Goal: Book appointment/travel/reservation

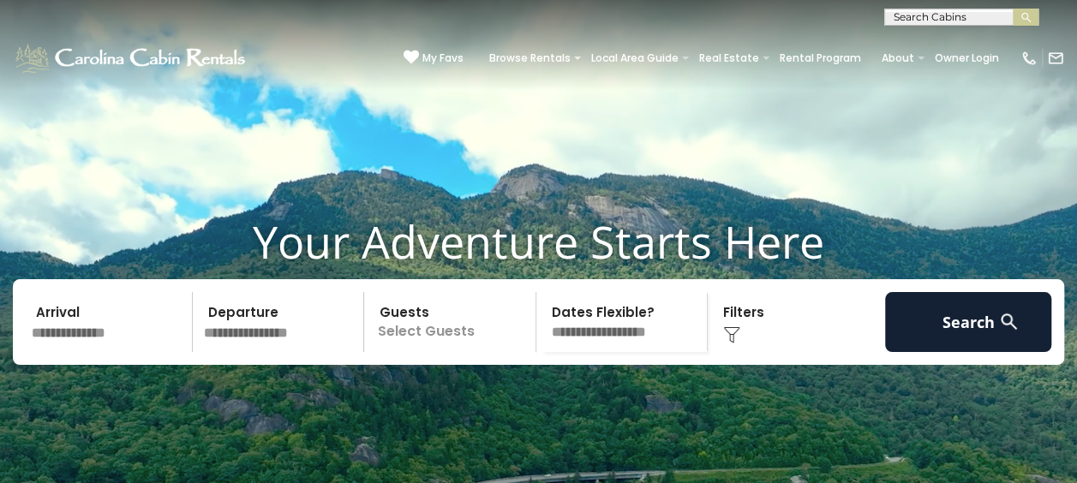
click at [74, 352] on input "text" at bounding box center [109, 322] width 167 height 60
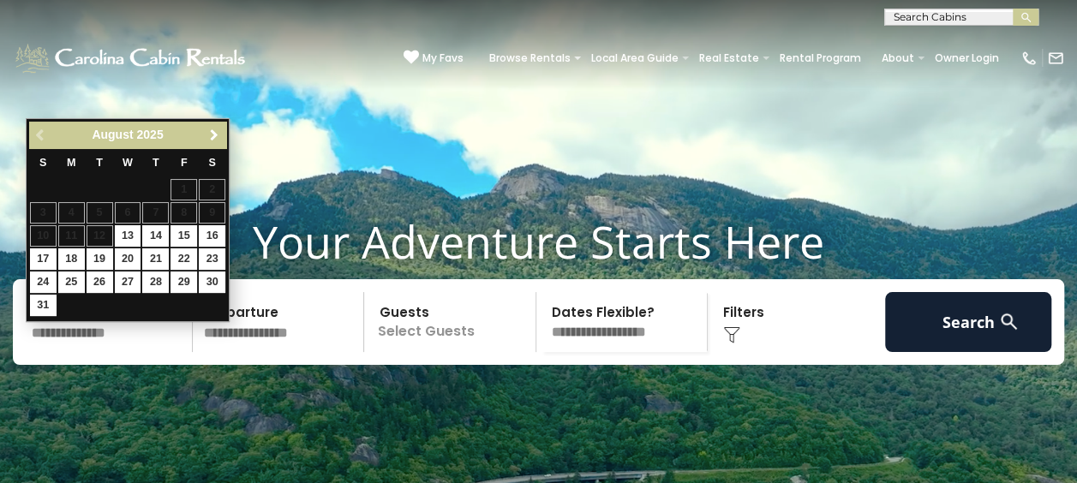
click at [215, 139] on span "Next" at bounding box center [214, 135] width 14 height 14
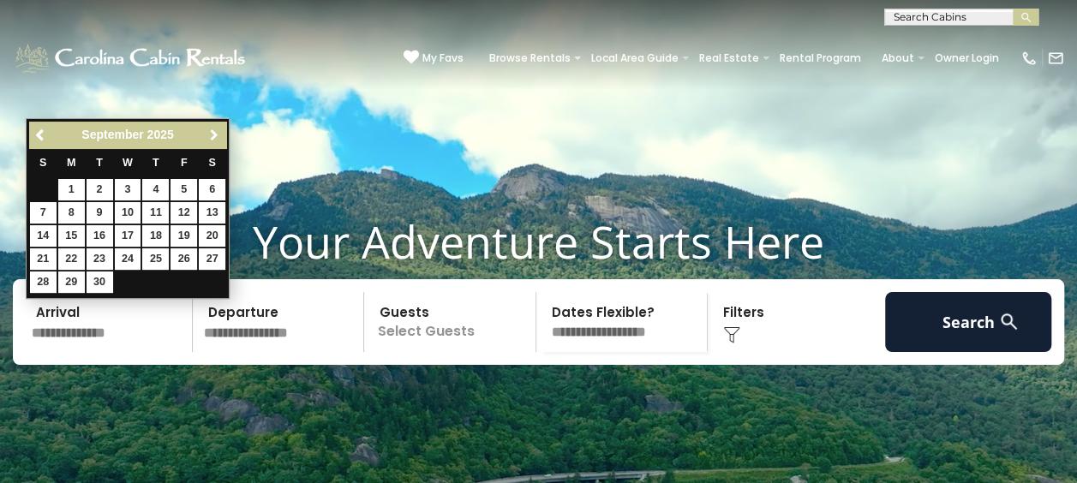
click at [215, 139] on span "Next" at bounding box center [214, 135] width 14 height 14
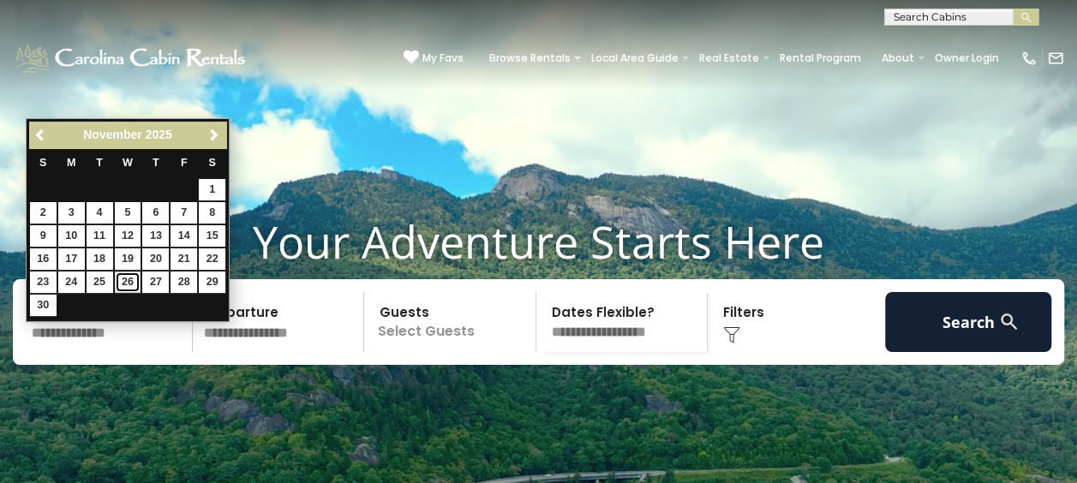
click at [124, 281] on link "26" at bounding box center [128, 282] width 27 height 21
type input "********"
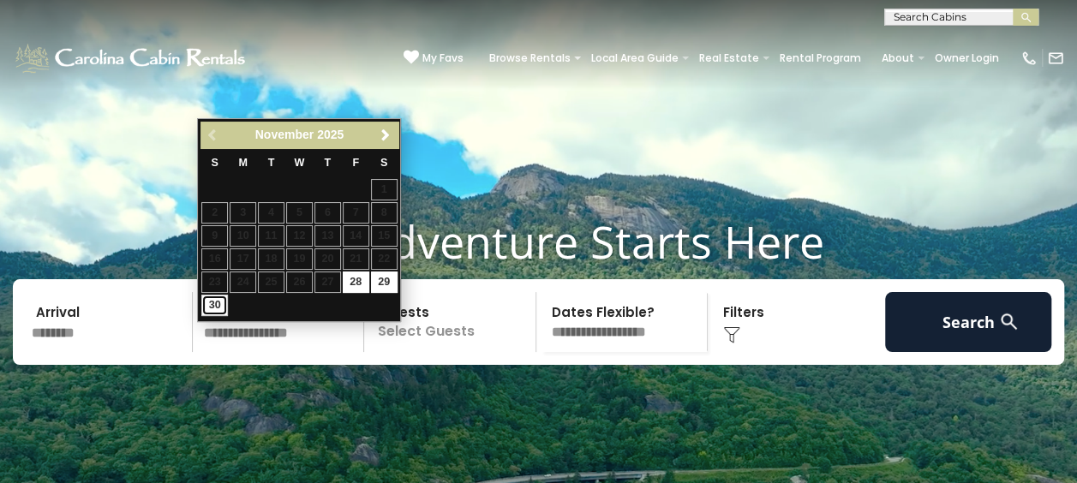
click at [207, 303] on link "30" at bounding box center [214, 305] width 27 height 21
type input "********"
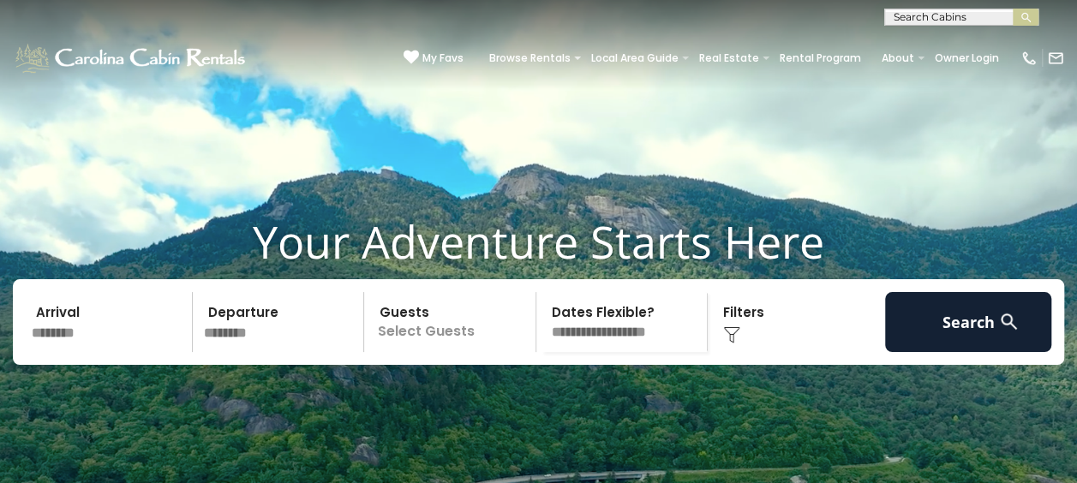
click at [430, 352] on p "Select Guests" at bounding box center [452, 322] width 166 height 60
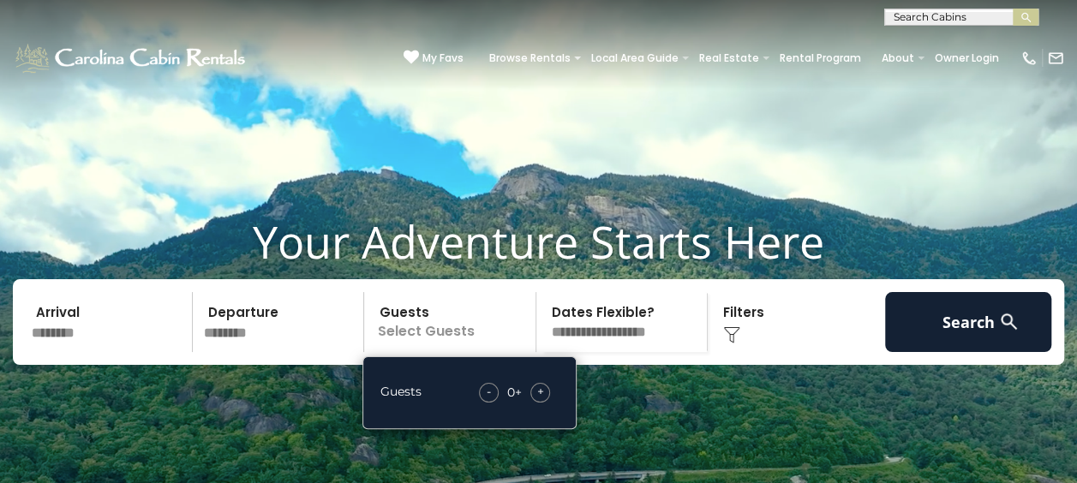
click at [538, 400] on span "+" at bounding box center [540, 391] width 7 height 17
click at [668, 343] on select "**********" at bounding box center [624, 322] width 166 height 60
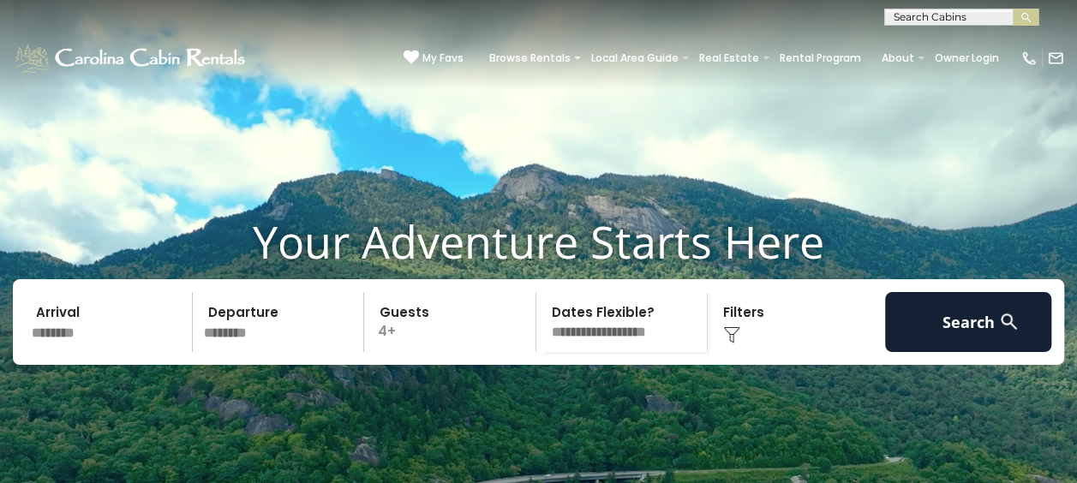
select select "*"
click at [541, 319] on select "**********" at bounding box center [624, 322] width 166 height 60
click at [744, 352] on div "Click to Choose" at bounding box center [796, 322] width 167 height 60
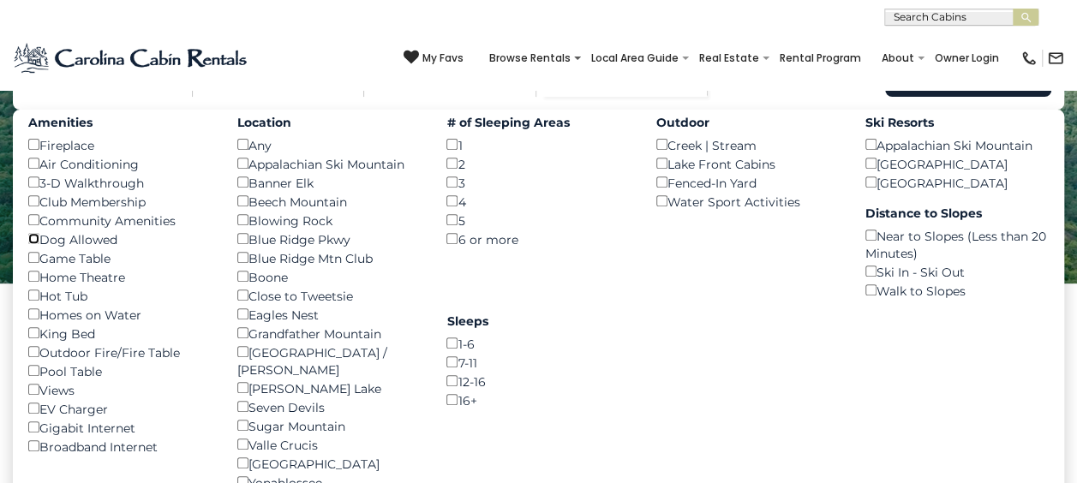
scroll to position [224, 0]
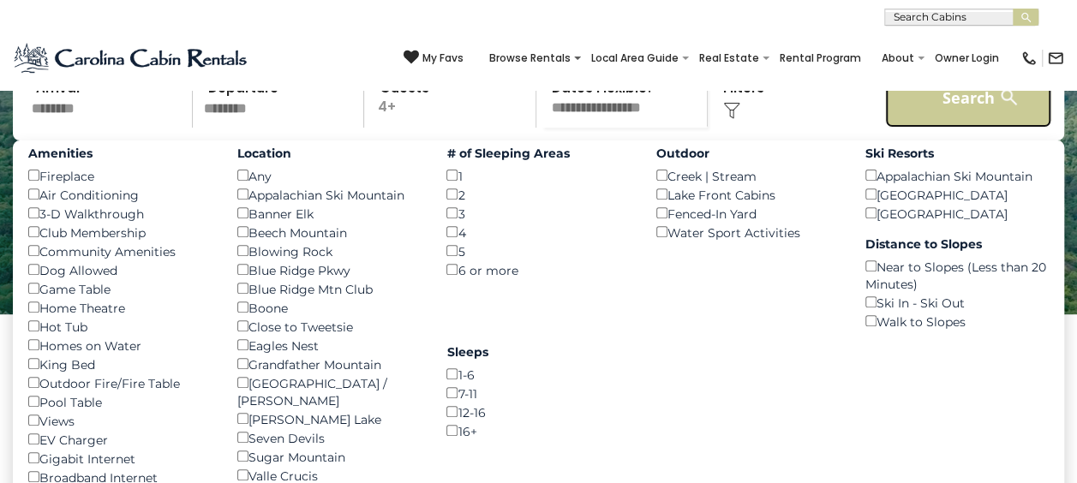
click at [963, 127] on button "Search" at bounding box center [968, 98] width 167 height 60
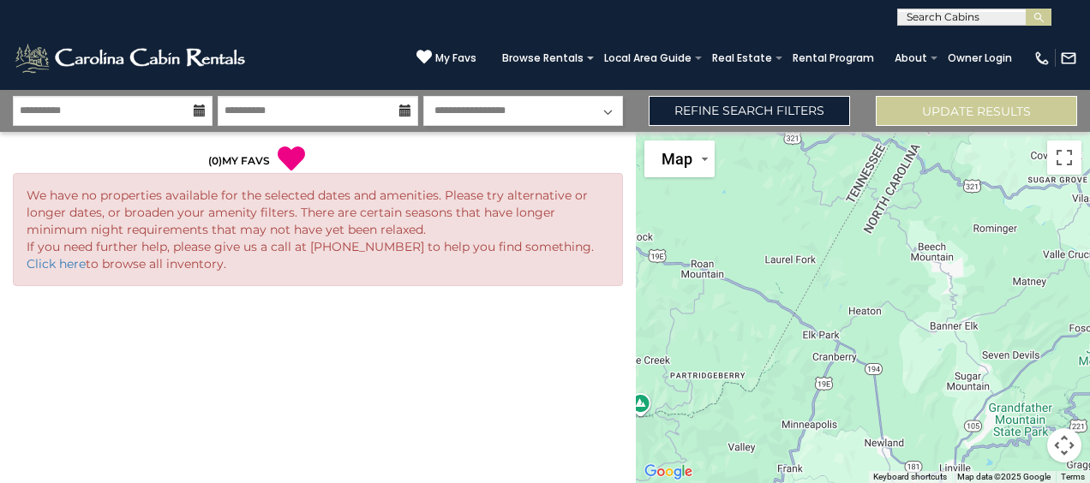
click at [525, 110] on select "**********" at bounding box center [523, 111] width 200 height 30
select select "*"
click at [423, 96] on select "**********" at bounding box center [523, 111] width 200 height 30
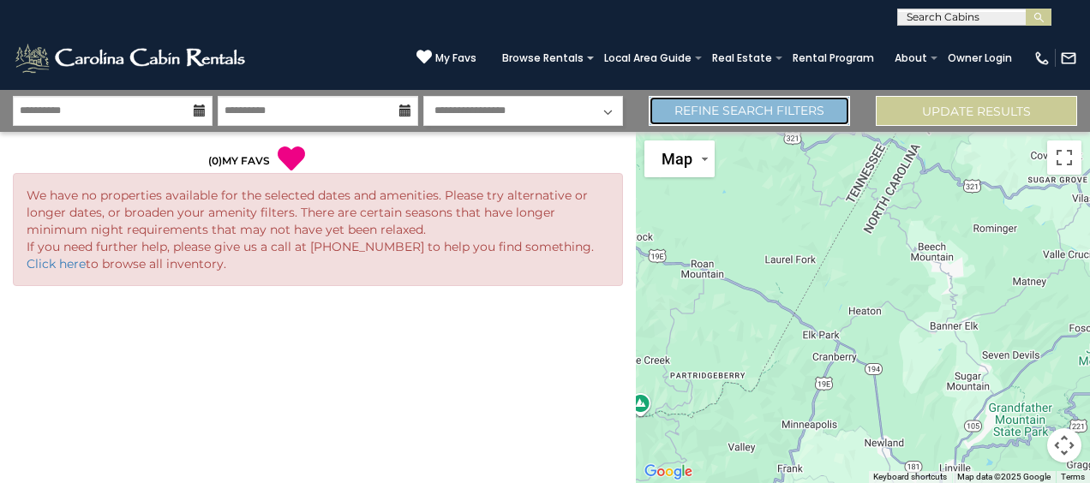
click at [801, 111] on link "Refine Search Filters" at bounding box center [748, 111] width 201 height 30
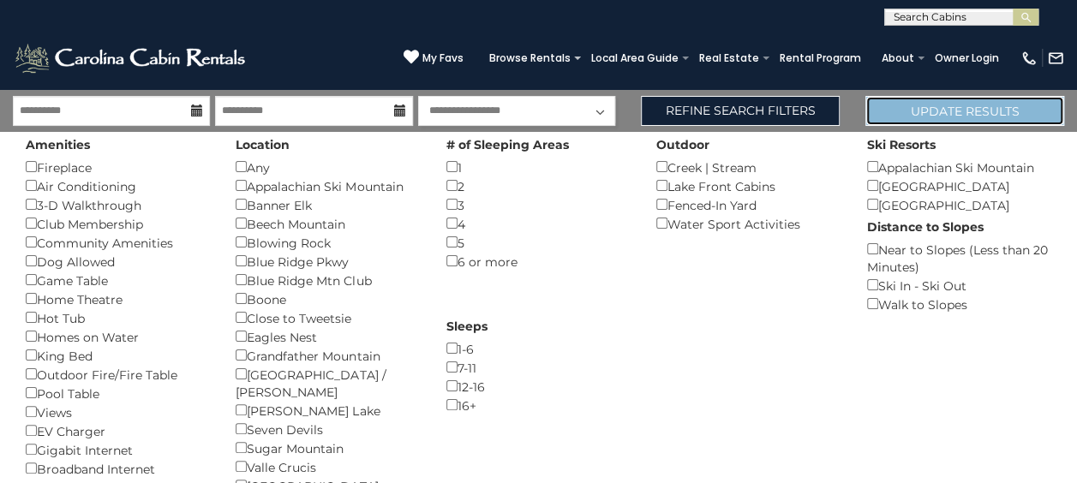
click at [929, 105] on button "Update Results" at bounding box center [964, 111] width 199 height 30
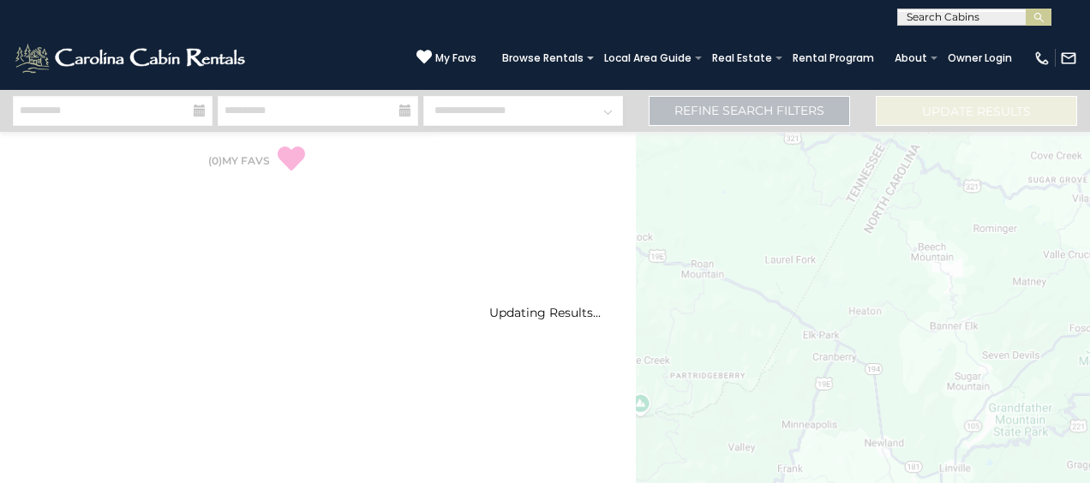
select select "*"
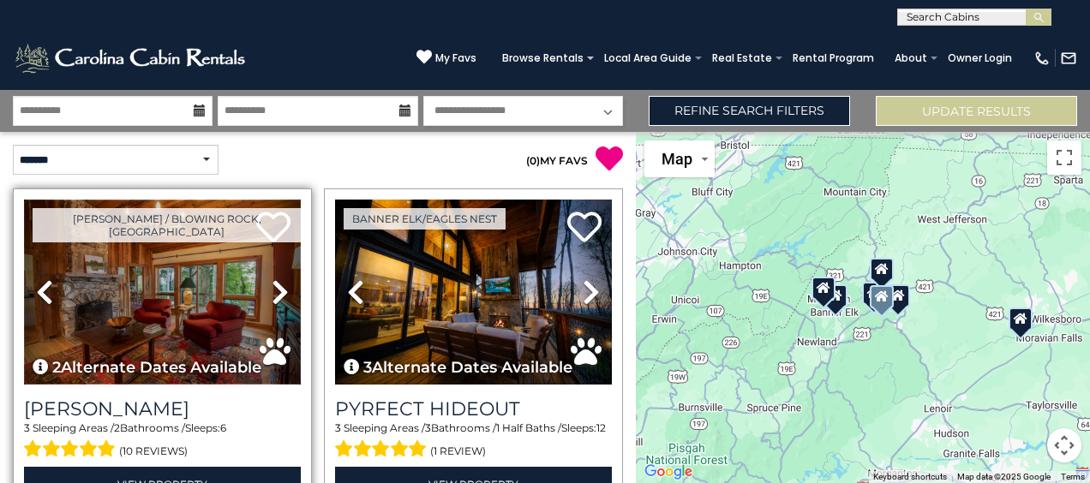
click at [140, 329] on img at bounding box center [162, 292] width 277 height 185
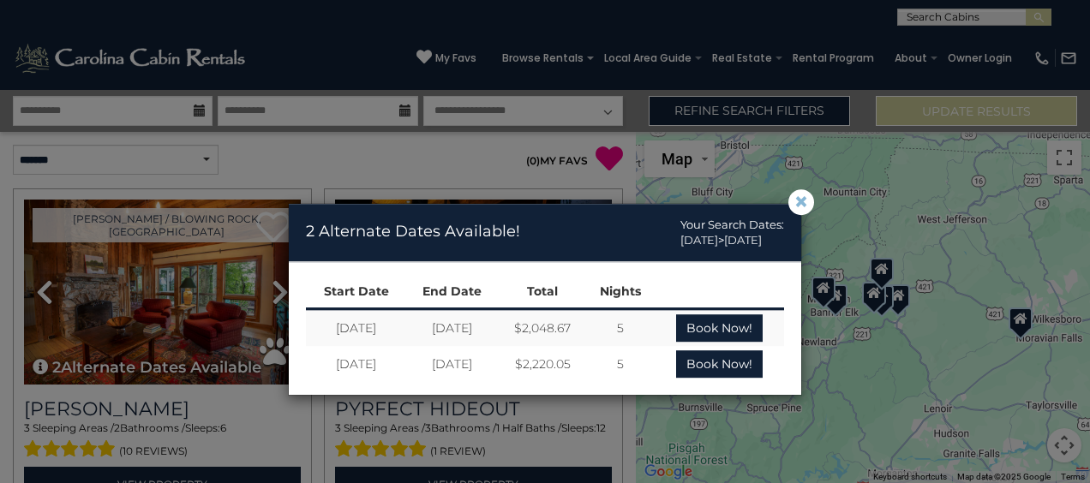
click at [806, 202] on span "×" at bounding box center [800, 202] width 15 height 0
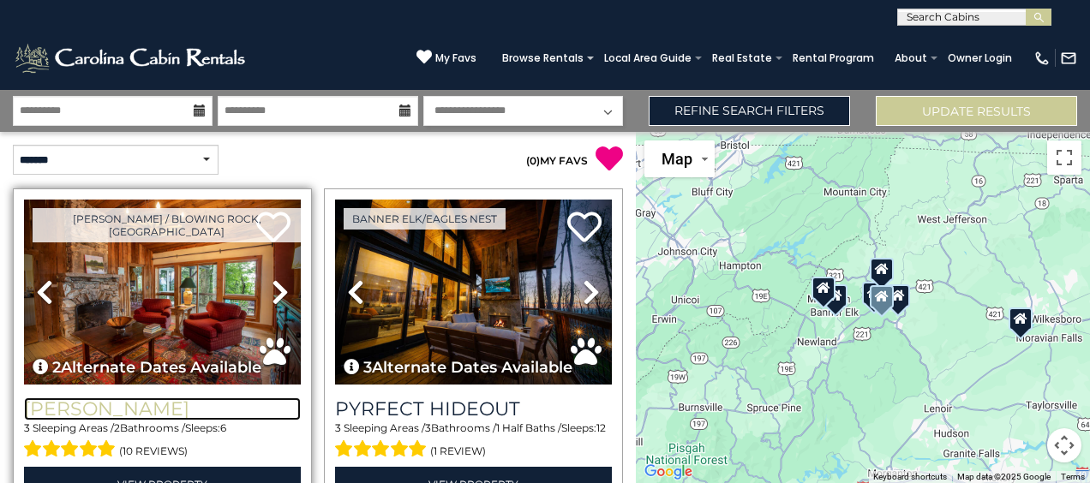
click at [113, 405] on h3 "[PERSON_NAME]" at bounding box center [162, 408] width 277 height 23
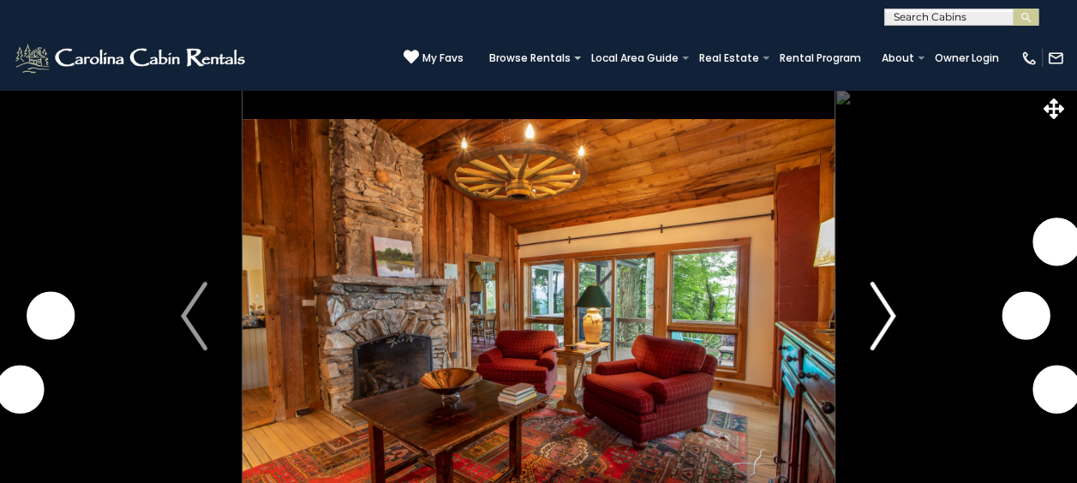
click at [884, 321] on img "Next" at bounding box center [882, 316] width 26 height 69
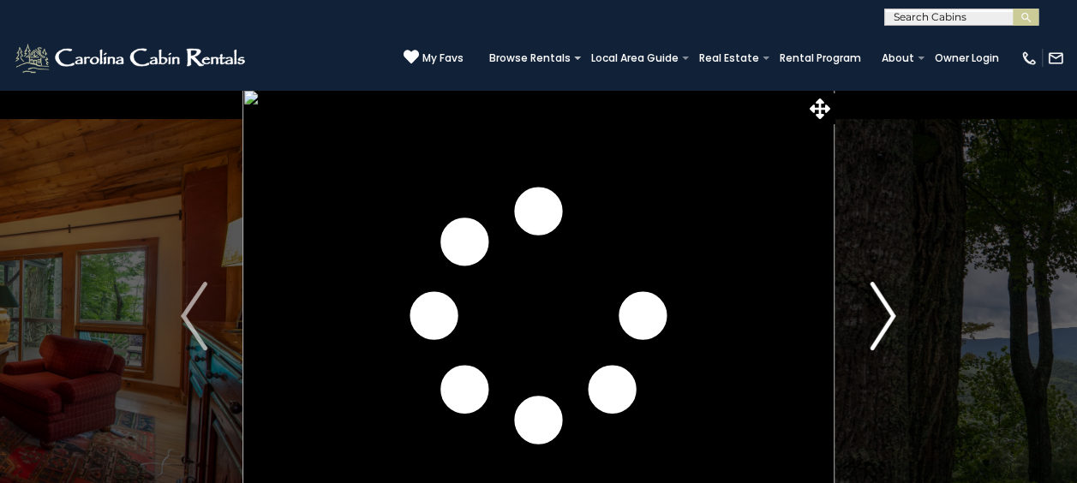
click at [884, 321] on img "Next" at bounding box center [882, 316] width 26 height 69
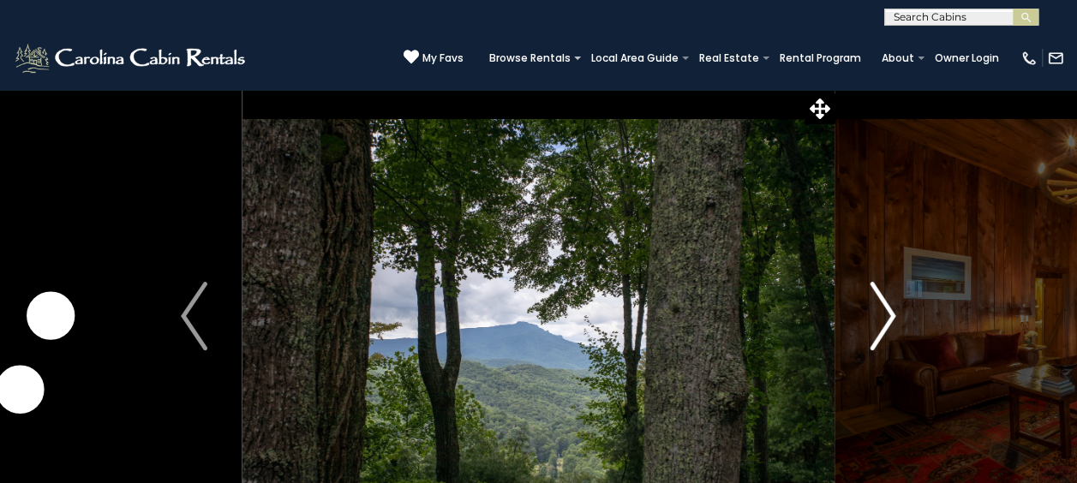
click at [884, 321] on img "Next" at bounding box center [882, 316] width 26 height 69
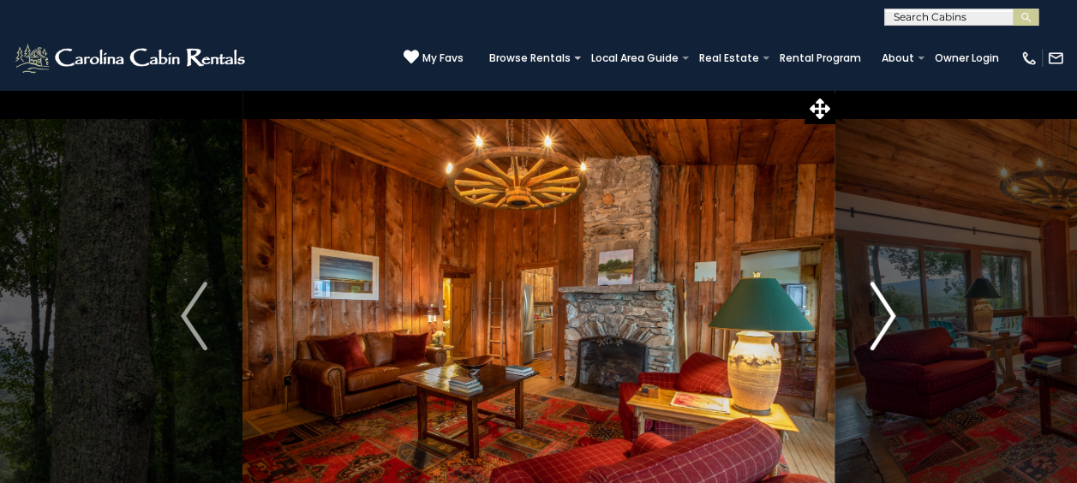
click at [884, 321] on img "Next" at bounding box center [882, 316] width 26 height 69
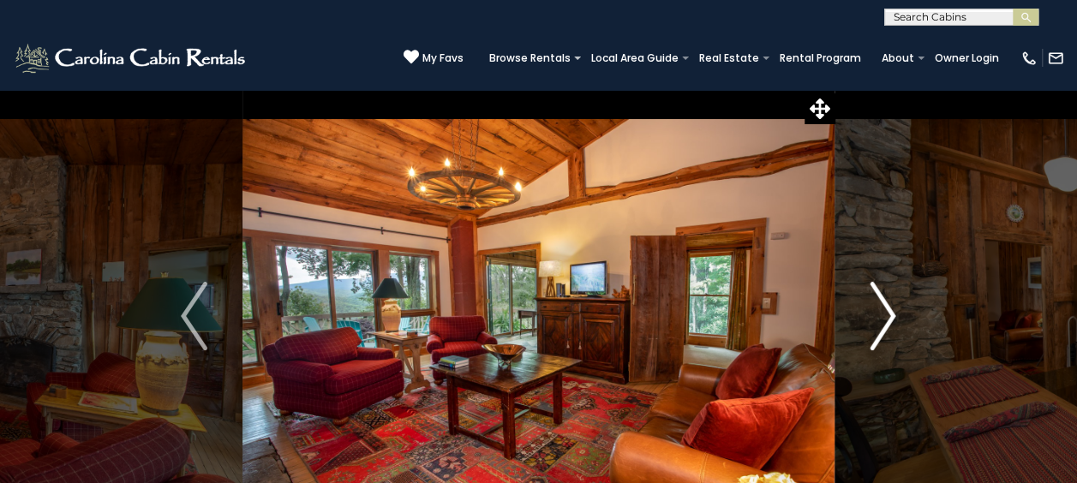
click at [884, 321] on img "Next" at bounding box center [882, 316] width 26 height 69
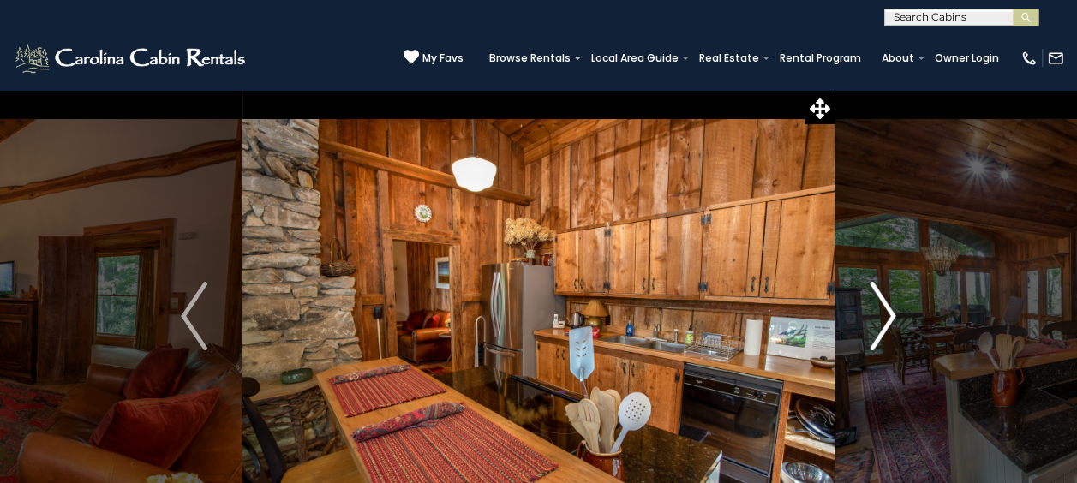
click at [884, 321] on img "Next" at bounding box center [882, 316] width 26 height 69
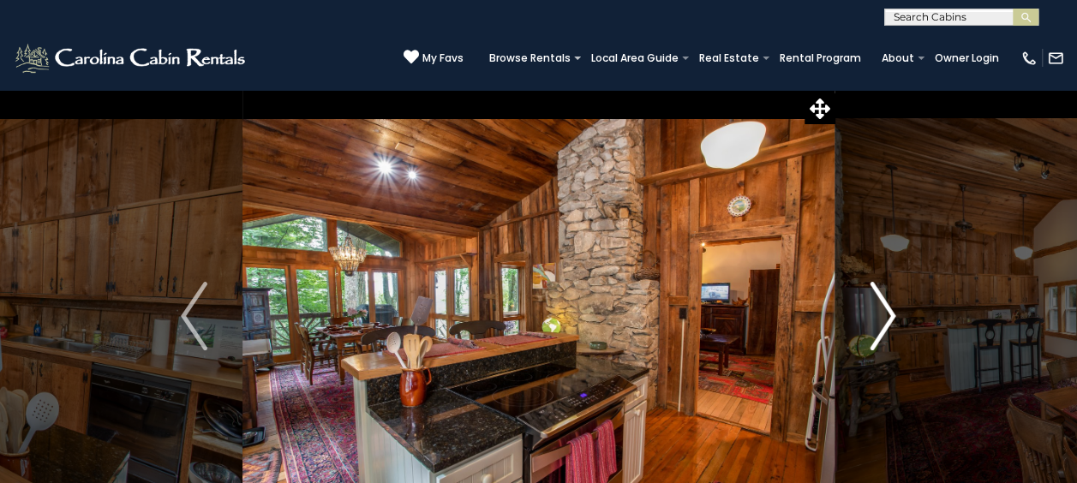
click at [890, 304] on img "Next" at bounding box center [882, 316] width 26 height 69
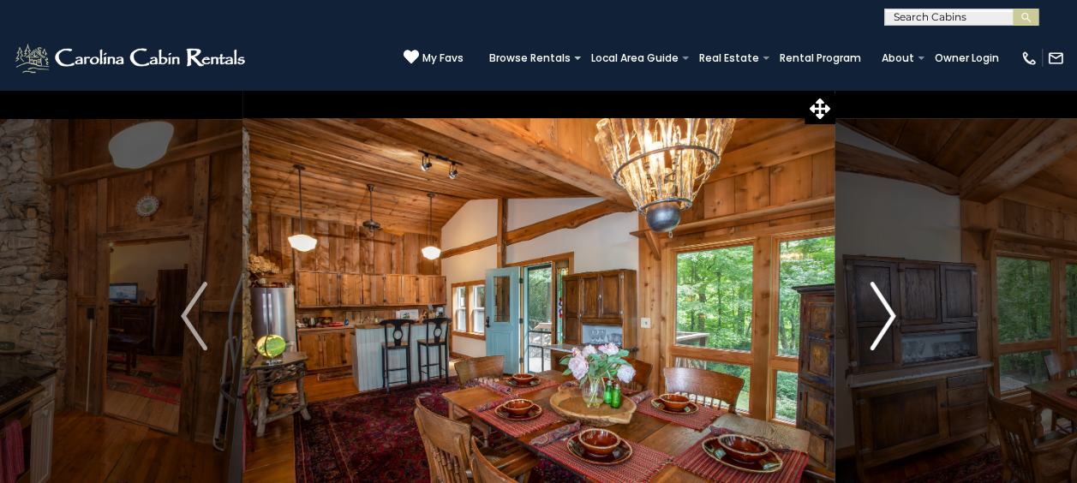
click at [890, 304] on img "Next" at bounding box center [882, 316] width 26 height 69
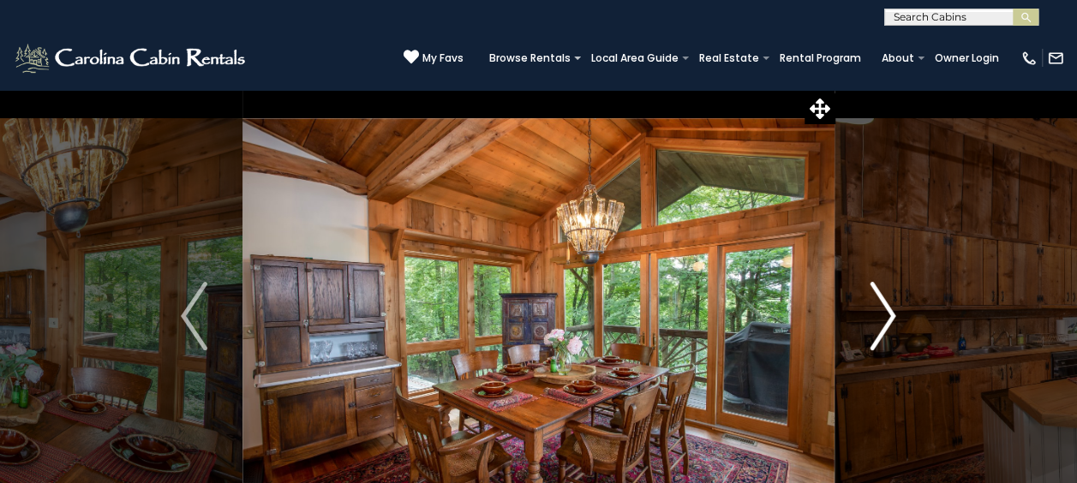
click at [890, 304] on img "Next" at bounding box center [882, 316] width 26 height 69
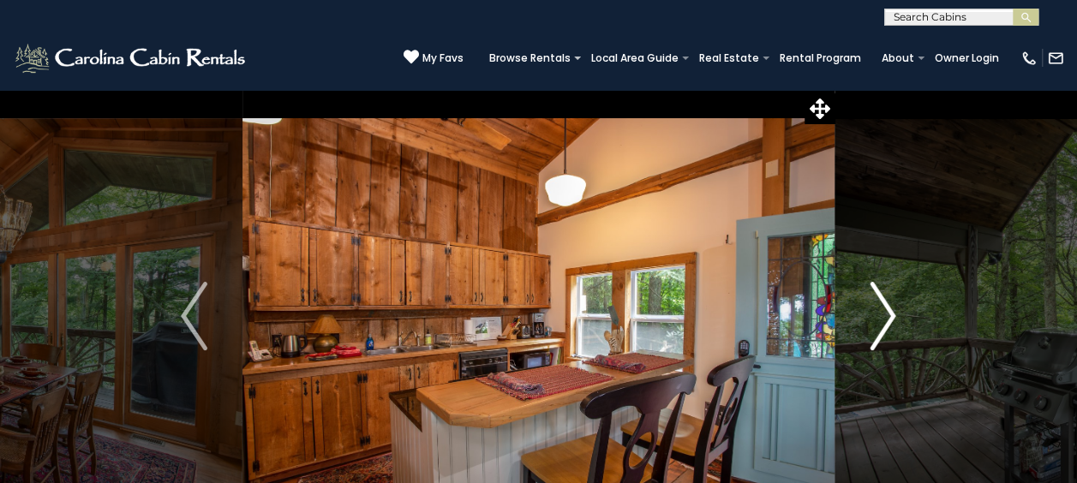
click at [890, 304] on img "Next" at bounding box center [882, 316] width 26 height 69
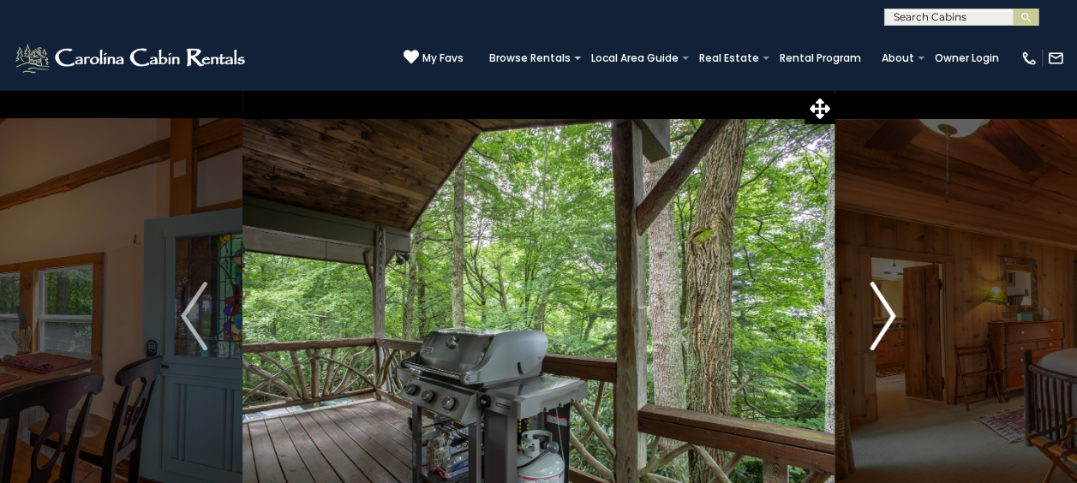
click at [890, 304] on img "Next" at bounding box center [882, 316] width 26 height 69
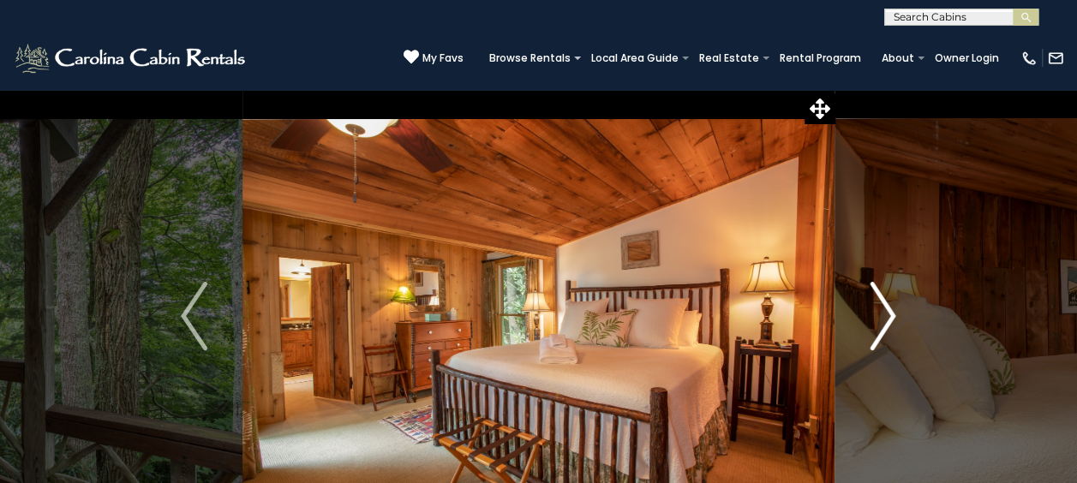
click at [890, 304] on img "Next" at bounding box center [882, 316] width 26 height 69
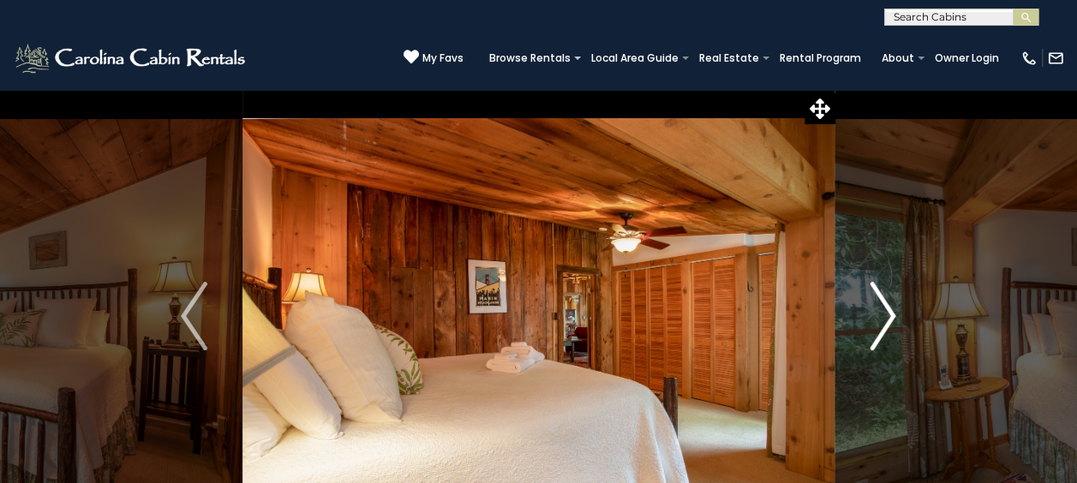
click at [890, 304] on img "Next" at bounding box center [882, 316] width 26 height 69
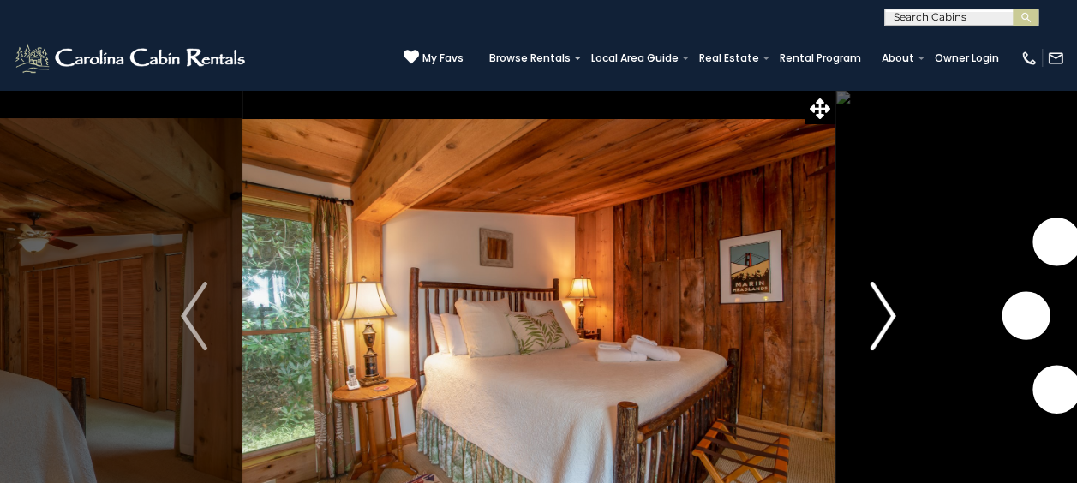
click at [890, 304] on img "Next" at bounding box center [882, 316] width 26 height 69
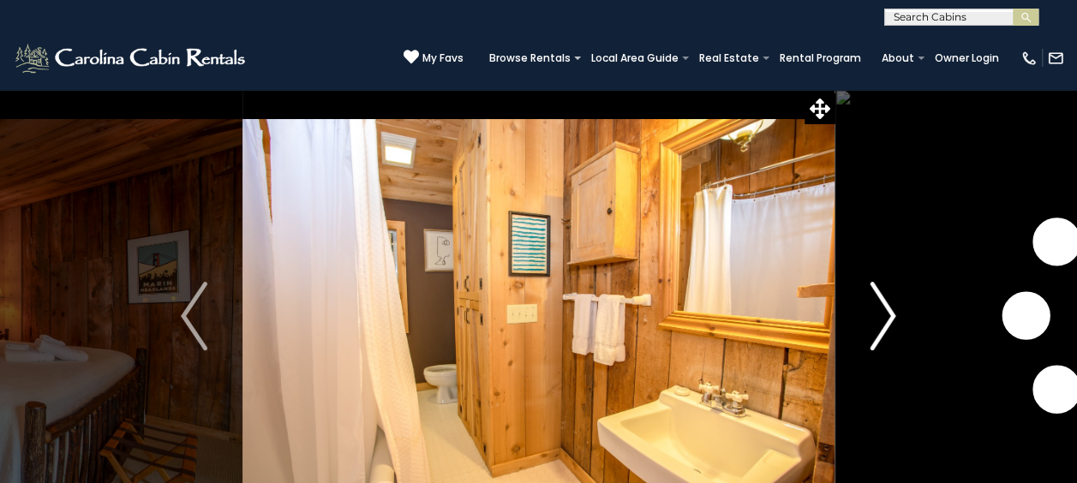
click at [890, 304] on img "Next" at bounding box center [882, 316] width 26 height 69
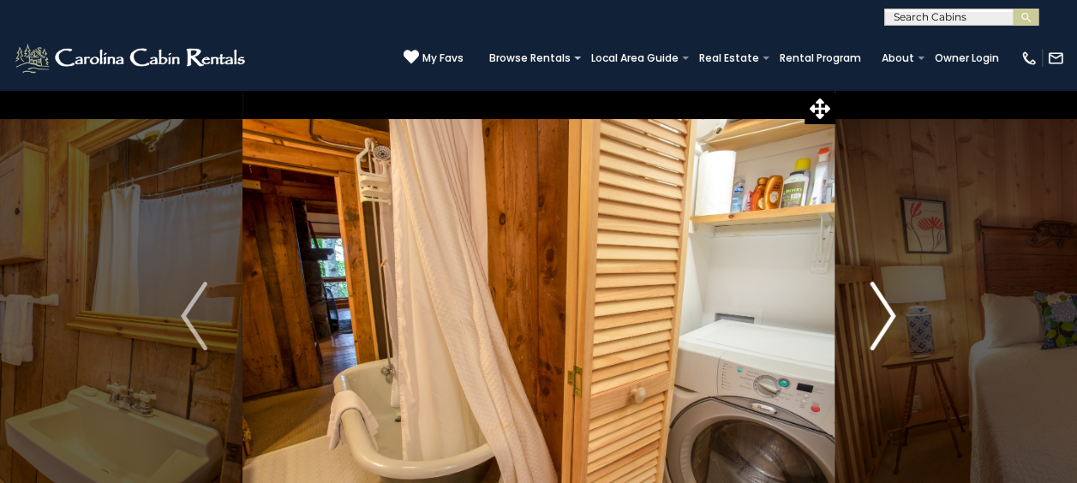
click at [890, 304] on img "Next" at bounding box center [882, 316] width 26 height 69
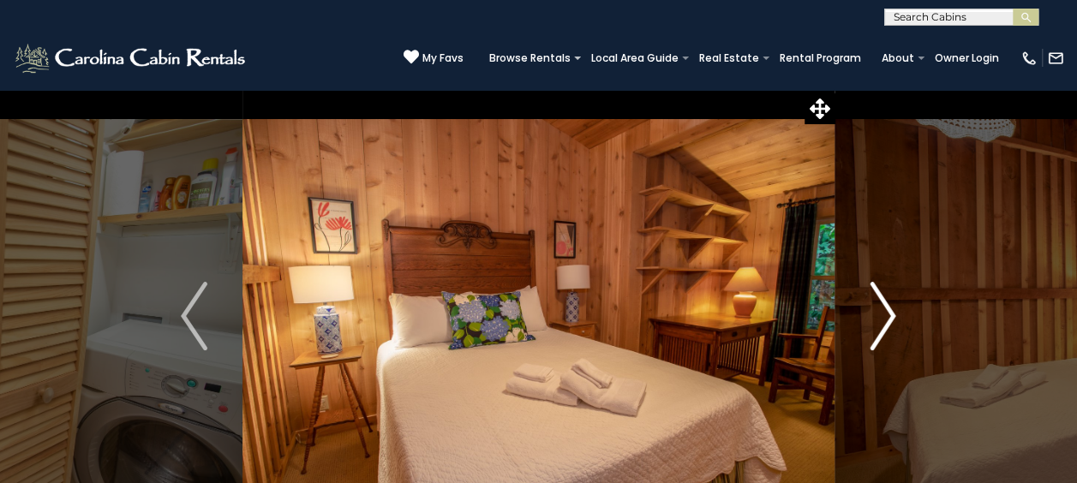
click at [890, 304] on img "Next" at bounding box center [882, 316] width 26 height 69
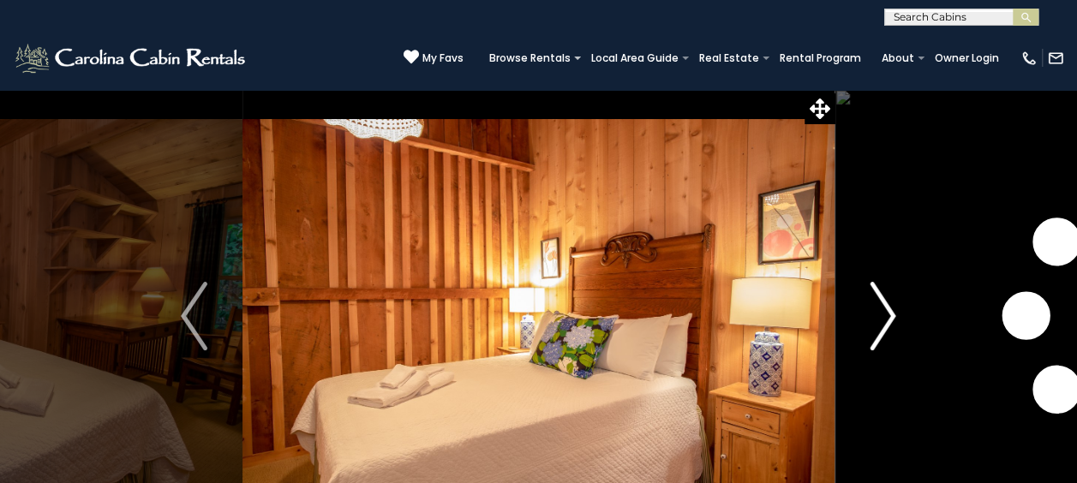
click at [890, 304] on img "Next" at bounding box center [882, 316] width 26 height 69
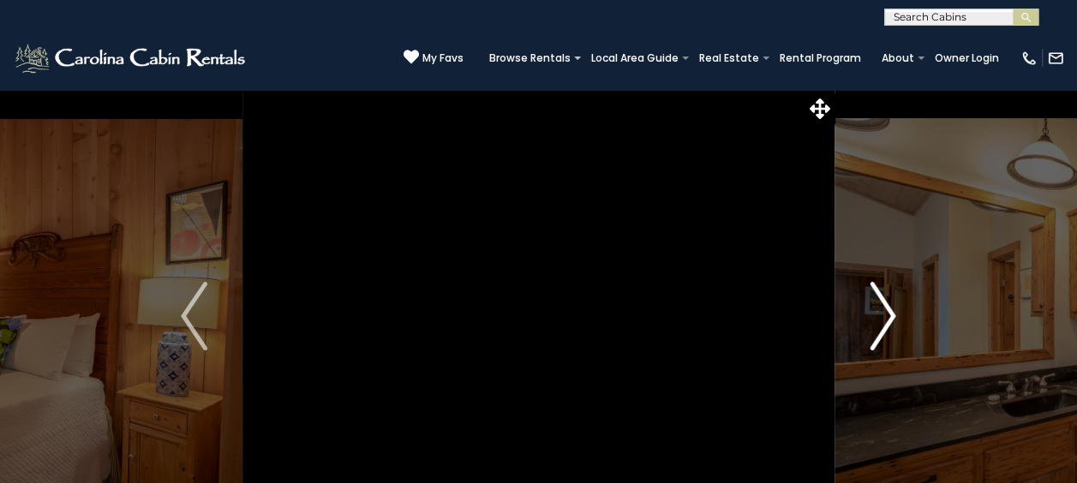
click at [890, 304] on img "Next" at bounding box center [882, 316] width 26 height 69
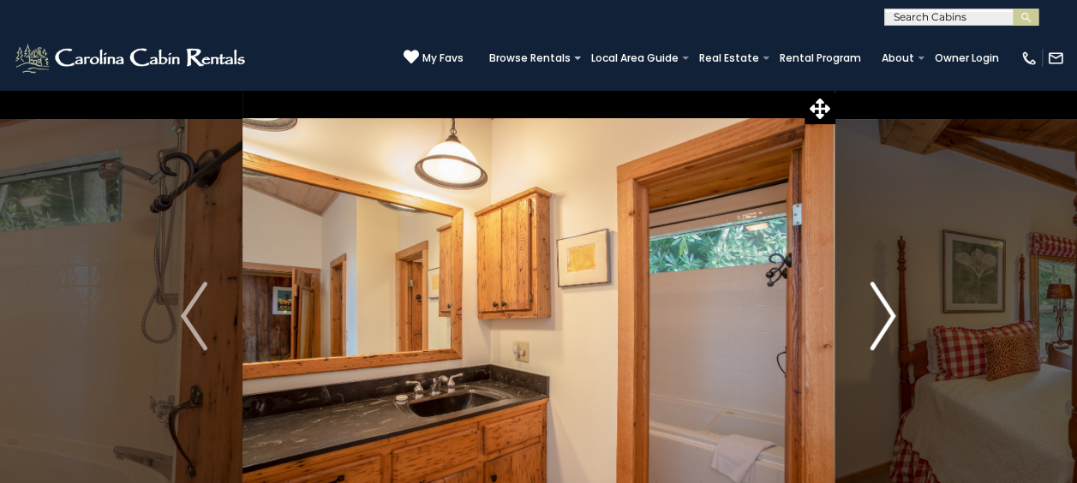
click at [890, 304] on img "Next" at bounding box center [882, 316] width 26 height 69
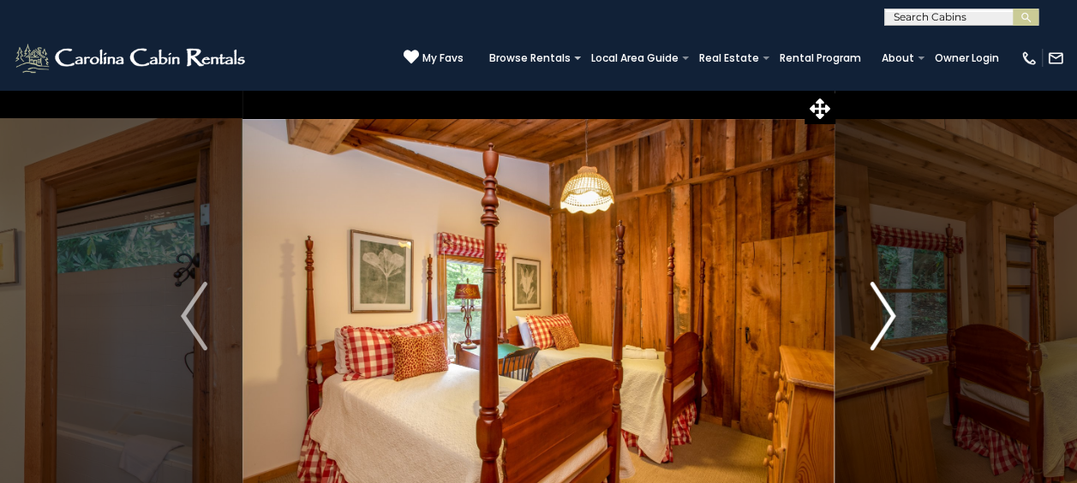
click at [890, 304] on img "Next" at bounding box center [882, 316] width 26 height 69
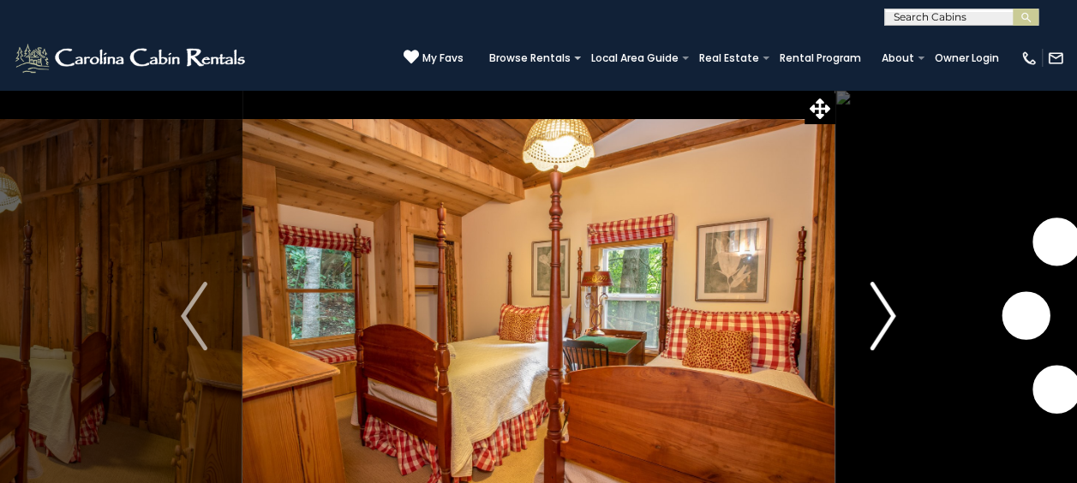
click at [890, 304] on img "Next" at bounding box center [882, 316] width 26 height 69
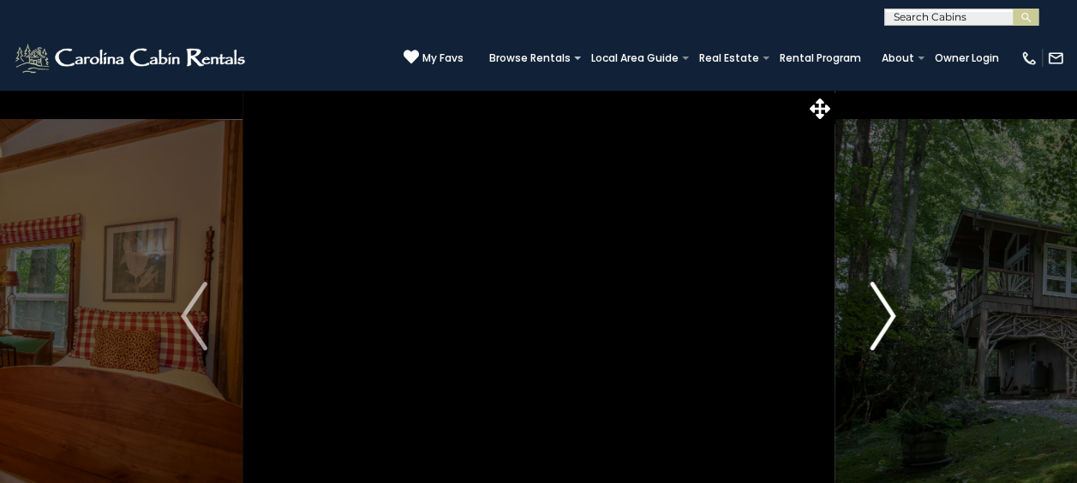
click at [890, 304] on img "Next" at bounding box center [882, 316] width 26 height 69
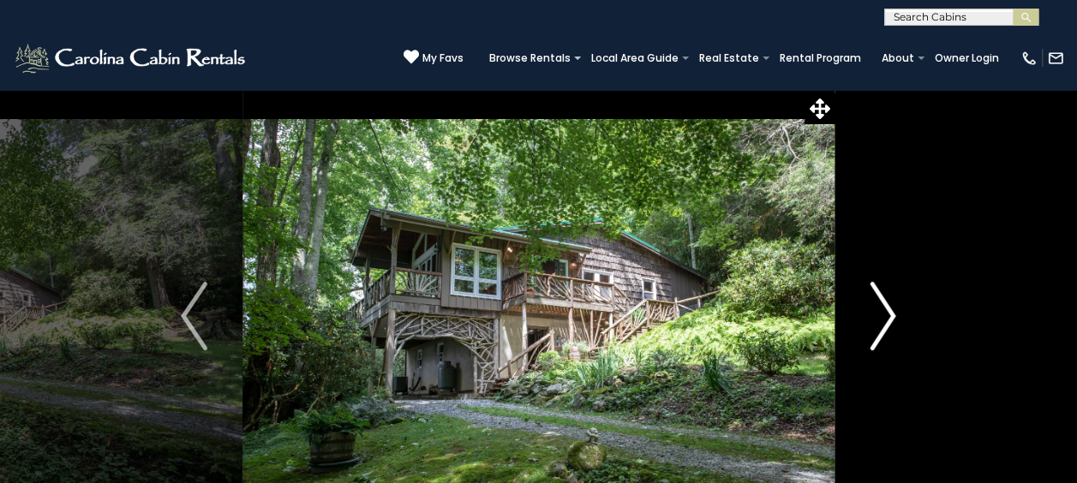
click at [890, 304] on img "Next" at bounding box center [882, 316] width 26 height 69
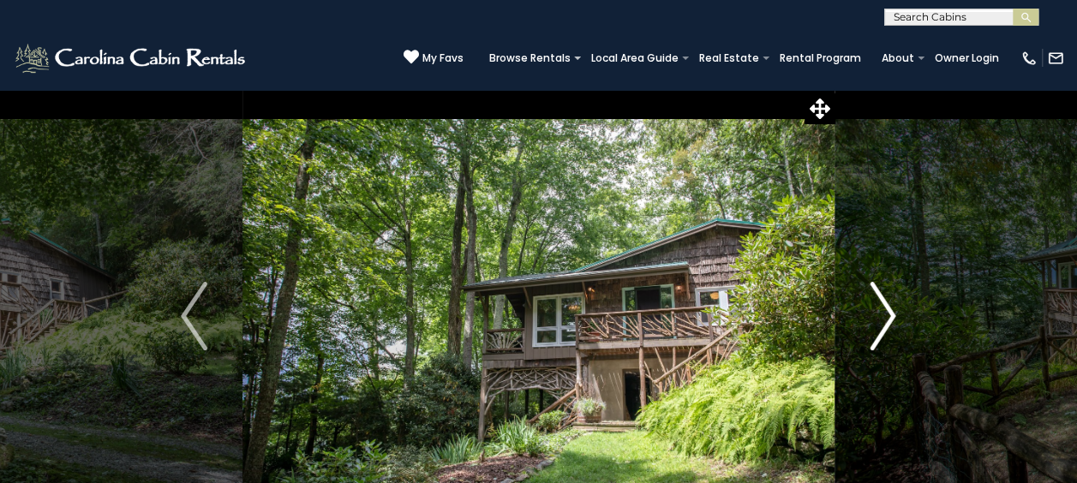
click at [890, 304] on img "Next" at bounding box center [882, 316] width 26 height 69
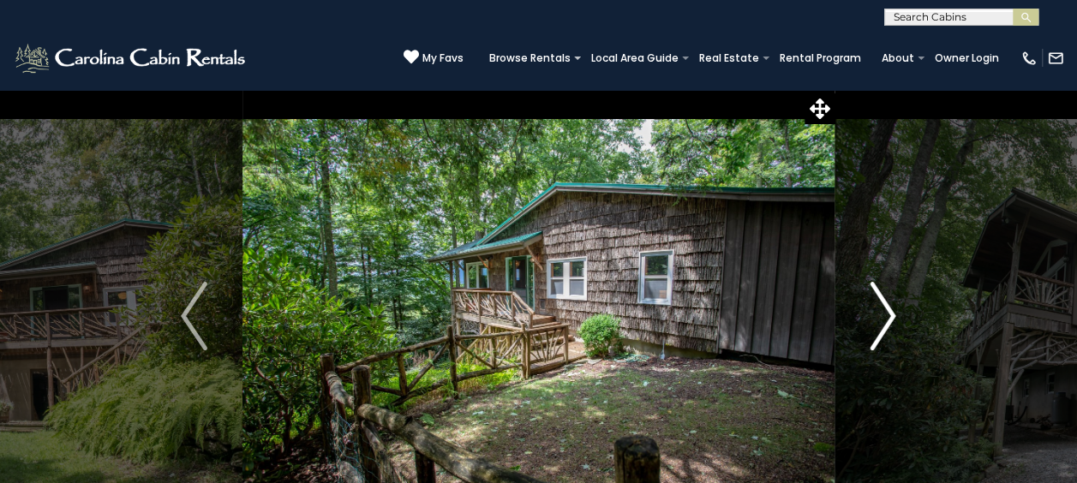
click at [890, 304] on img "Next" at bounding box center [882, 316] width 26 height 69
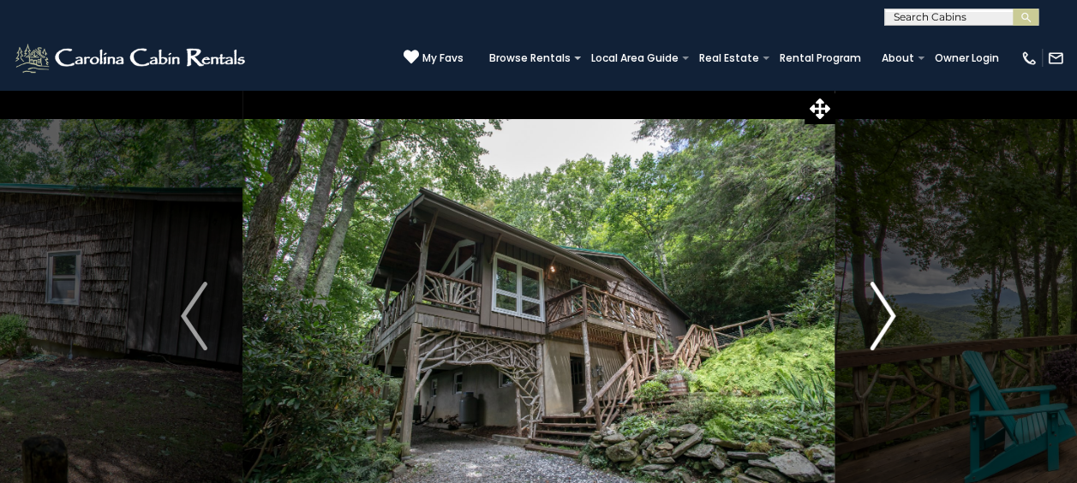
click at [890, 304] on img "Next" at bounding box center [882, 316] width 26 height 69
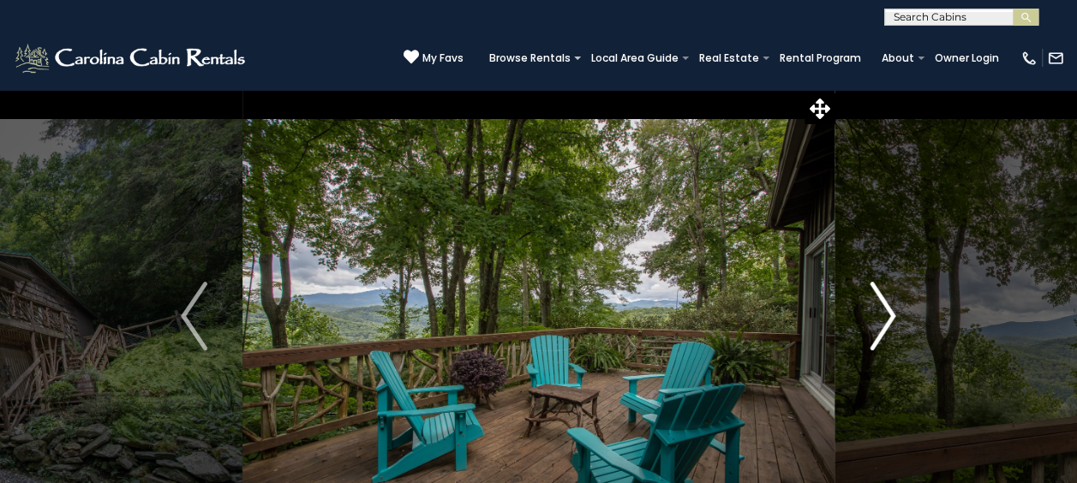
click at [890, 304] on img "Next" at bounding box center [882, 316] width 26 height 69
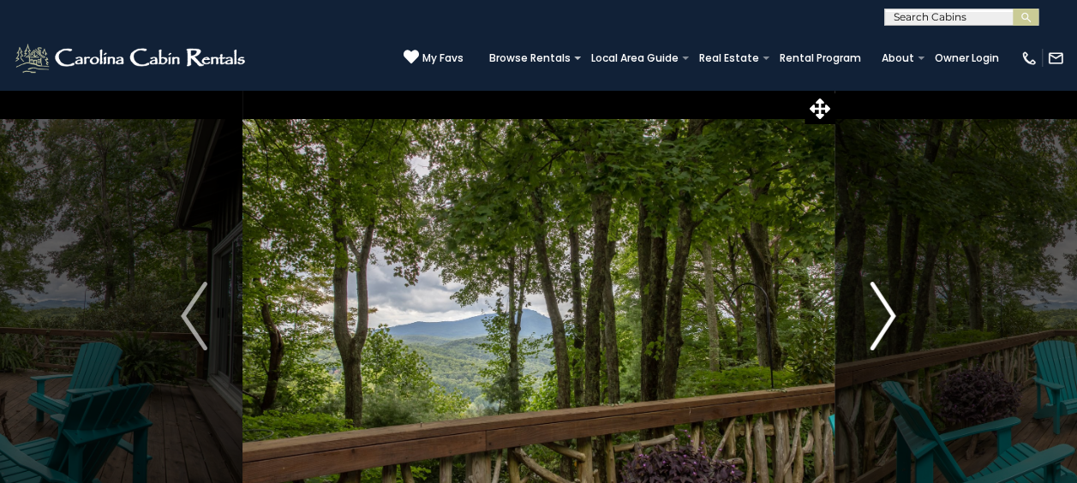
click at [890, 304] on img "Next" at bounding box center [882, 316] width 26 height 69
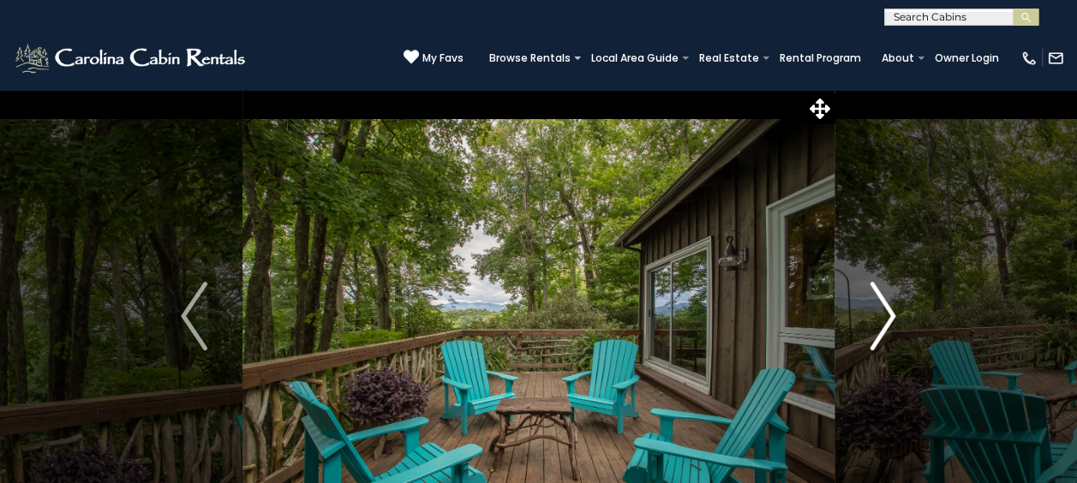
click at [890, 304] on img "Next" at bounding box center [882, 316] width 26 height 69
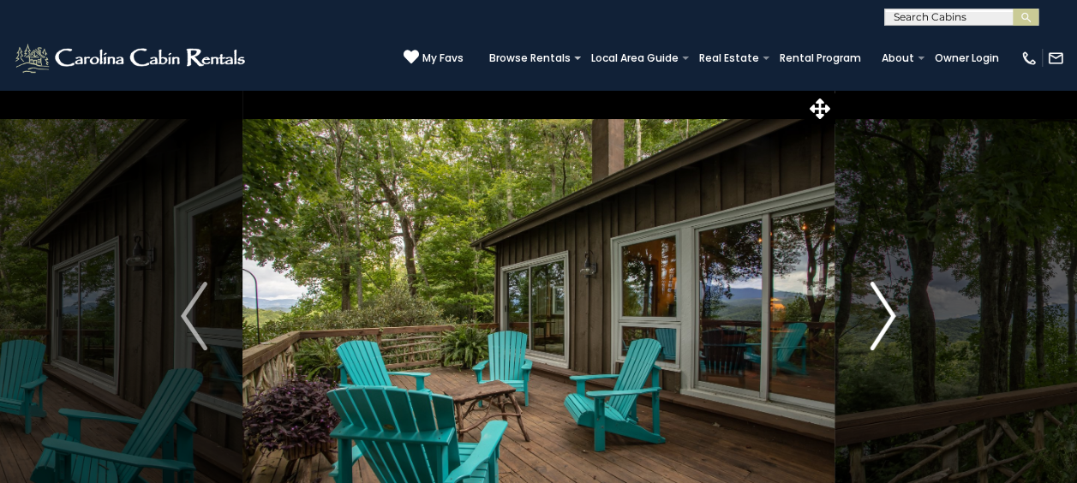
click at [890, 304] on img "Next" at bounding box center [882, 316] width 26 height 69
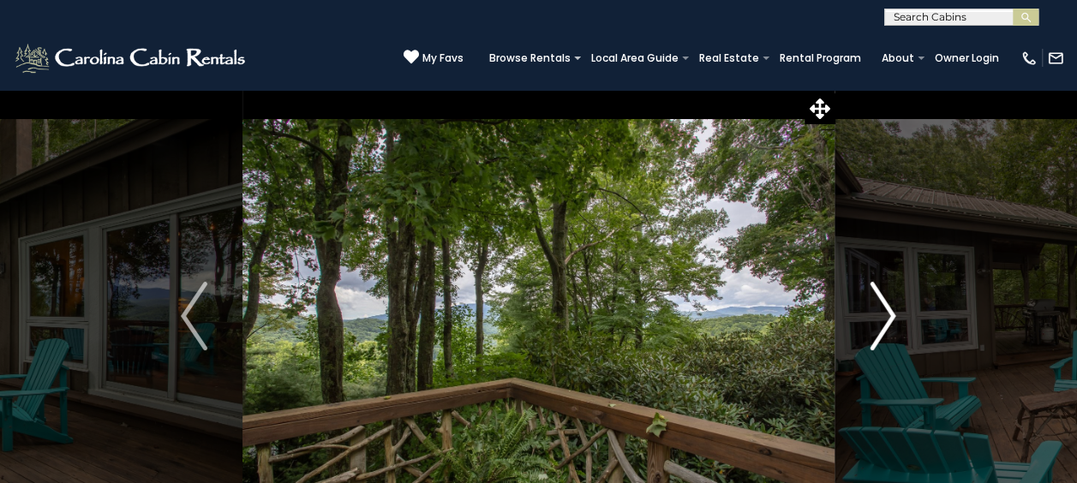
click at [890, 304] on img "Next" at bounding box center [882, 316] width 26 height 69
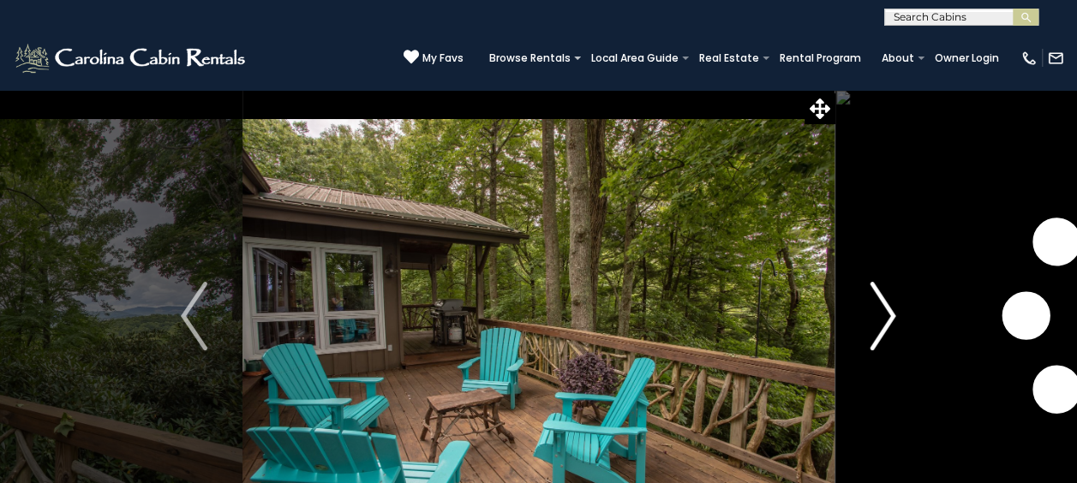
click at [890, 304] on img "Next" at bounding box center [882, 316] width 26 height 69
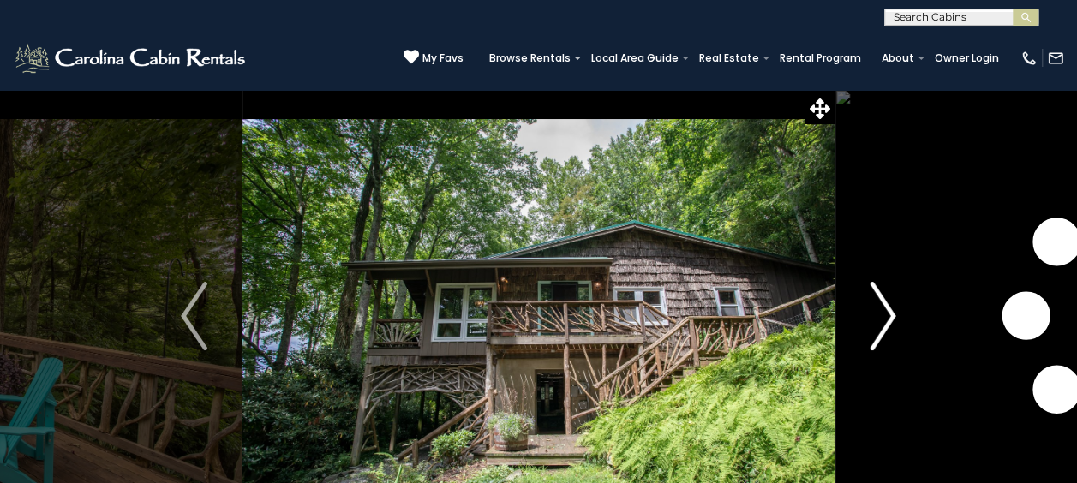
click at [890, 304] on img "Next" at bounding box center [882, 316] width 26 height 69
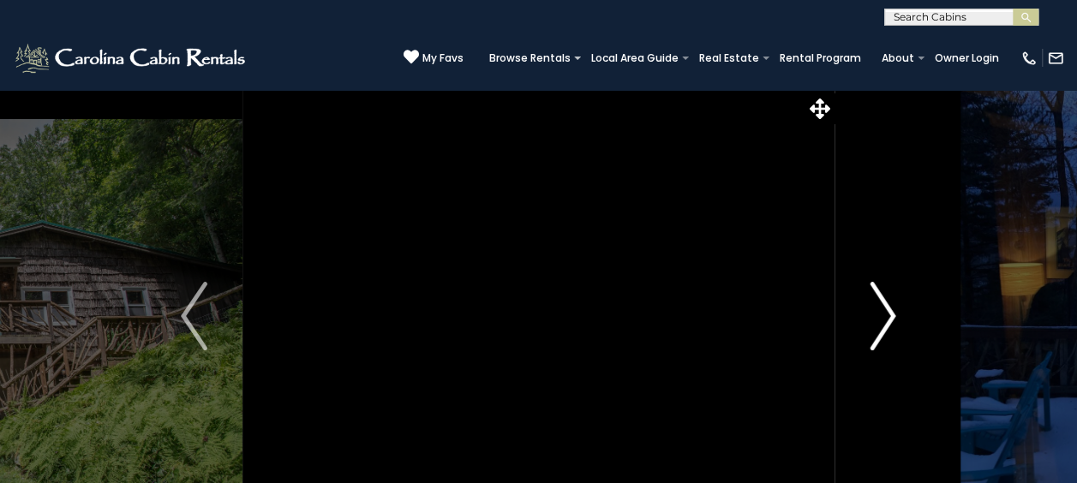
click at [890, 304] on img "Next" at bounding box center [882, 316] width 26 height 69
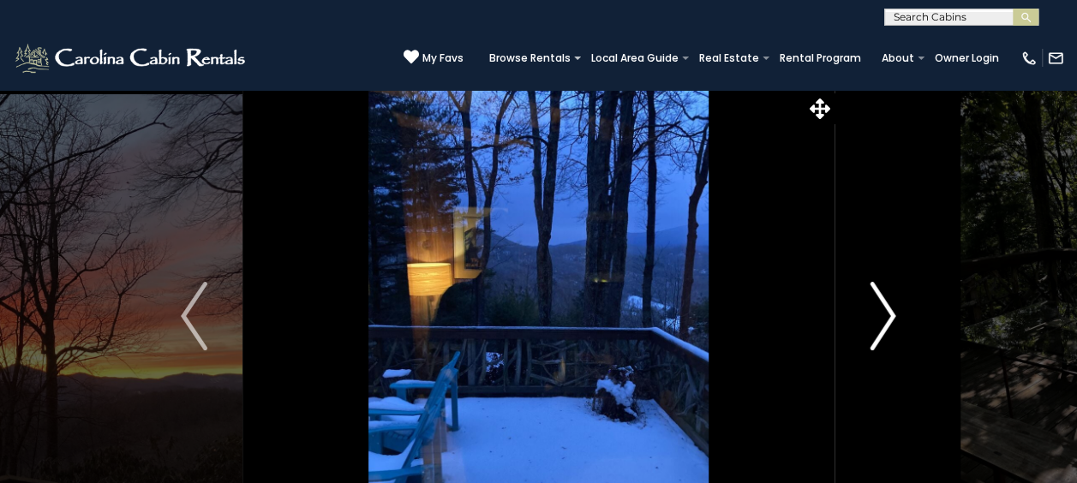
click at [890, 304] on img "Next" at bounding box center [882, 316] width 26 height 69
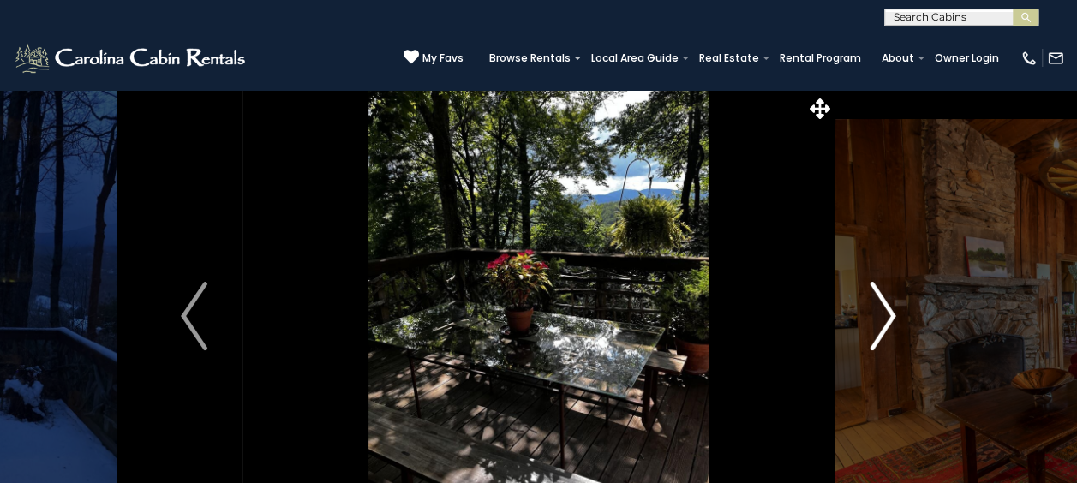
click at [890, 304] on img "Next" at bounding box center [882, 316] width 26 height 69
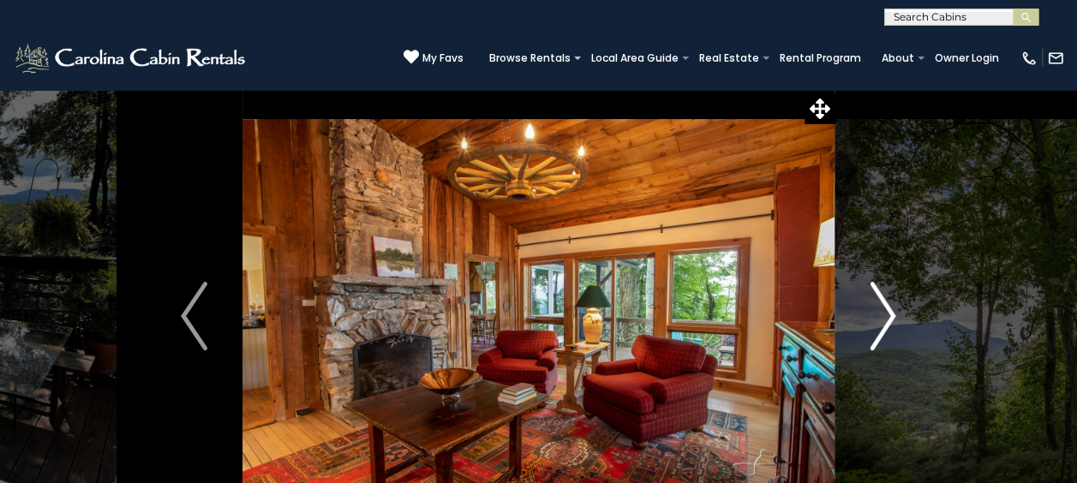
click at [890, 304] on img "Next" at bounding box center [882, 316] width 26 height 69
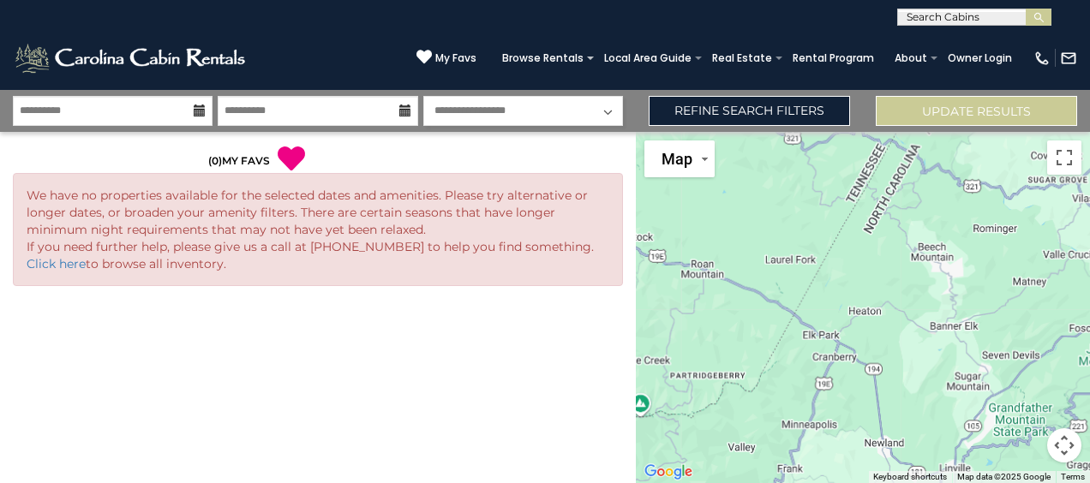
select select "*"
click at [573, 101] on select "**********" at bounding box center [523, 111] width 200 height 30
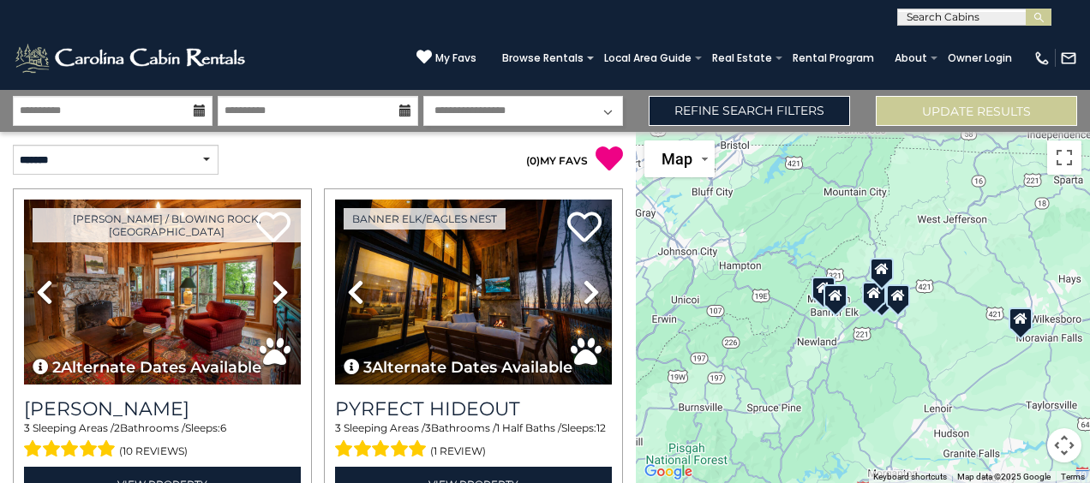
click at [342, 64] on div "(828) 295-6000 My Favs Browse Rentals Local Area Guide Activities & Attractions…" at bounding box center [545, 58] width 1090 height 64
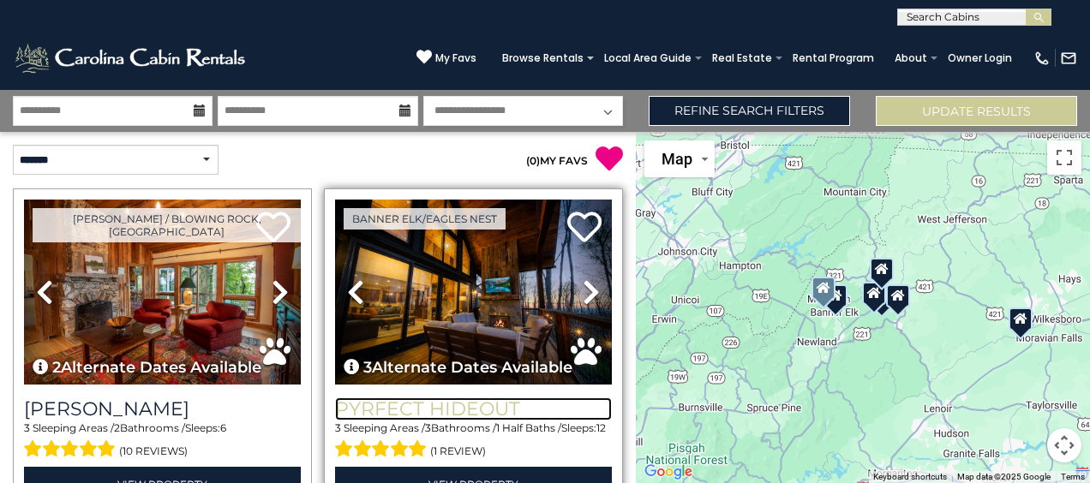
click at [407, 401] on h3 "Pyrfect Hideout" at bounding box center [473, 408] width 277 height 23
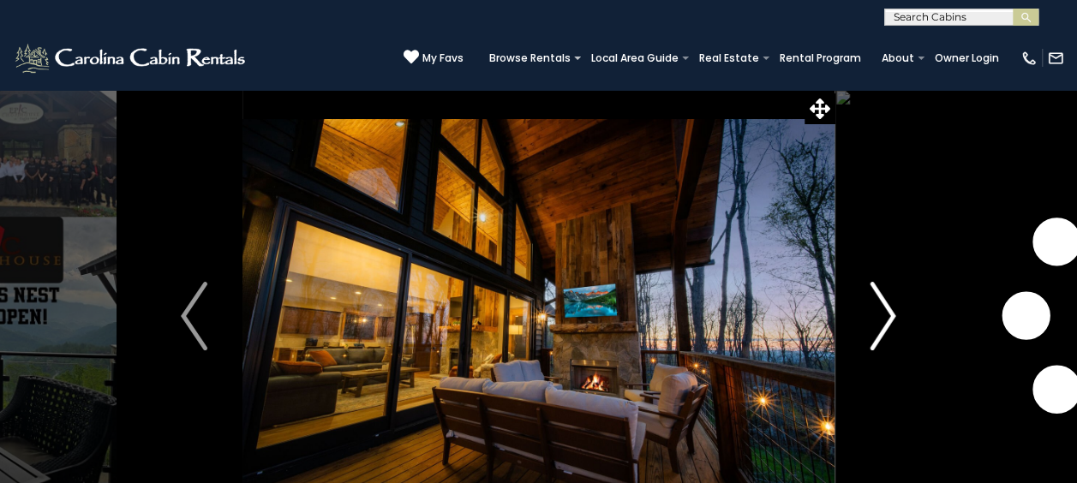
click at [891, 305] on img "Next" at bounding box center [882, 316] width 26 height 69
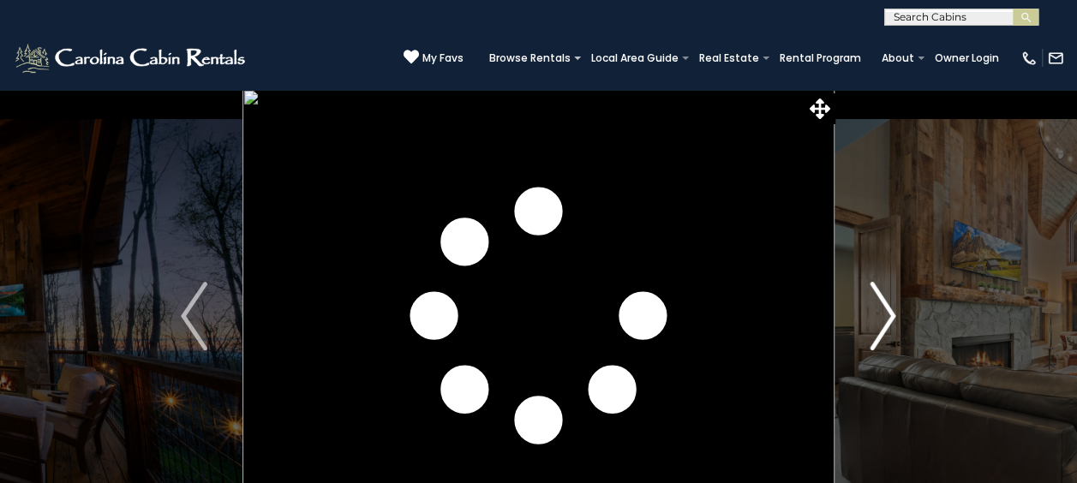
click at [891, 305] on img "Next" at bounding box center [882, 316] width 26 height 69
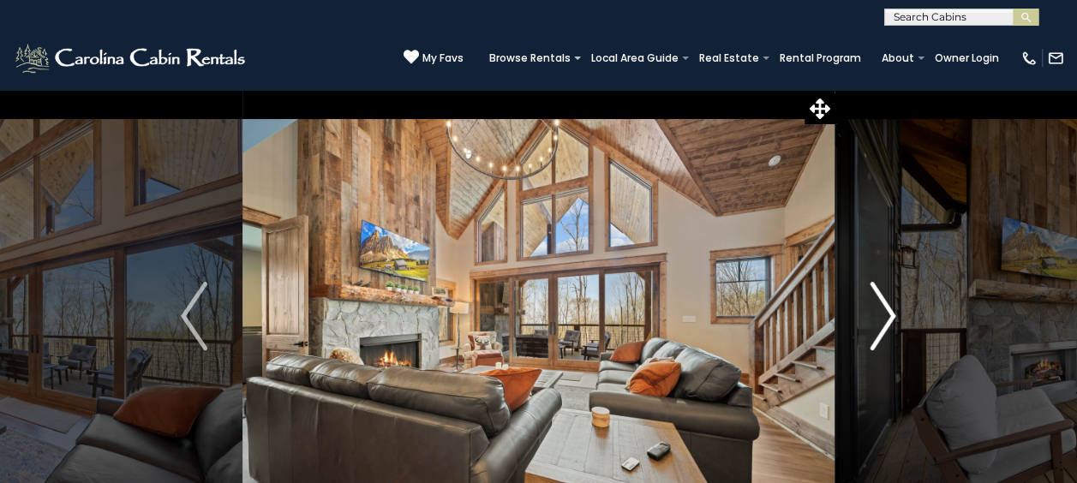
click at [891, 305] on img "Next" at bounding box center [882, 316] width 26 height 69
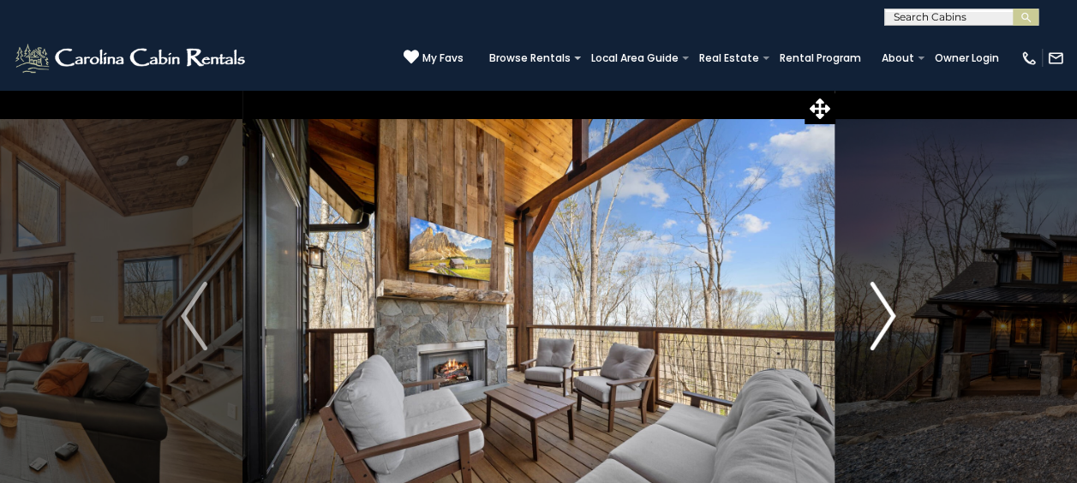
click at [891, 305] on img "Next" at bounding box center [882, 316] width 26 height 69
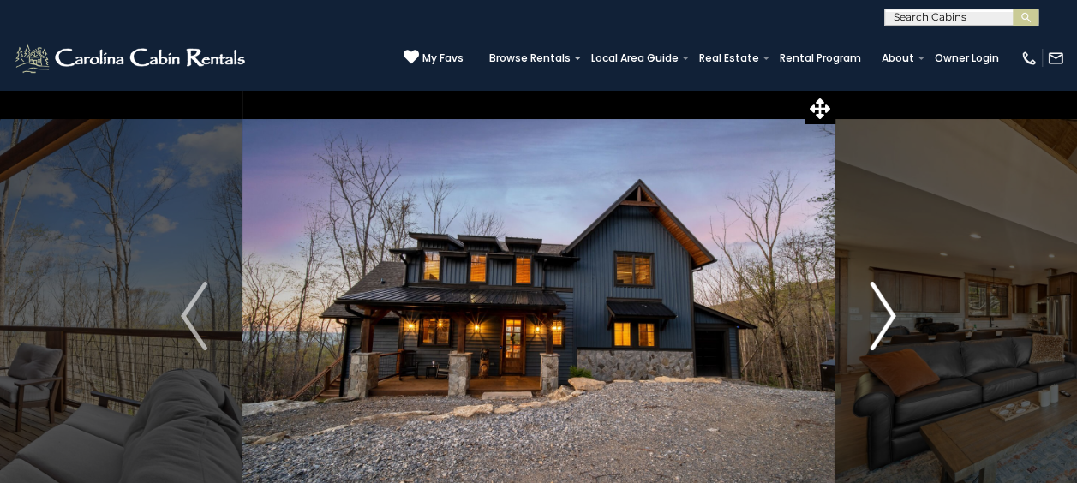
click at [891, 305] on img "Next" at bounding box center [882, 316] width 26 height 69
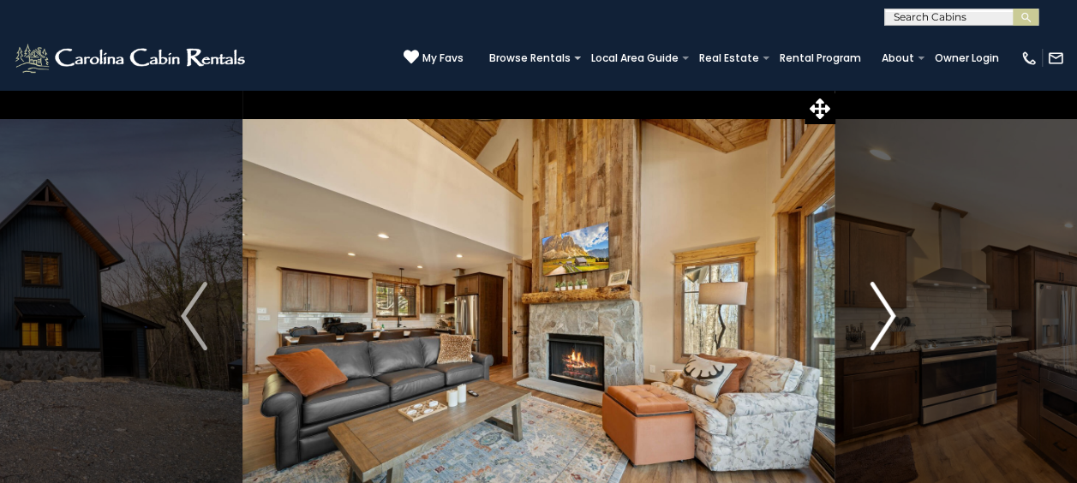
click at [891, 305] on img "Next" at bounding box center [882, 316] width 26 height 69
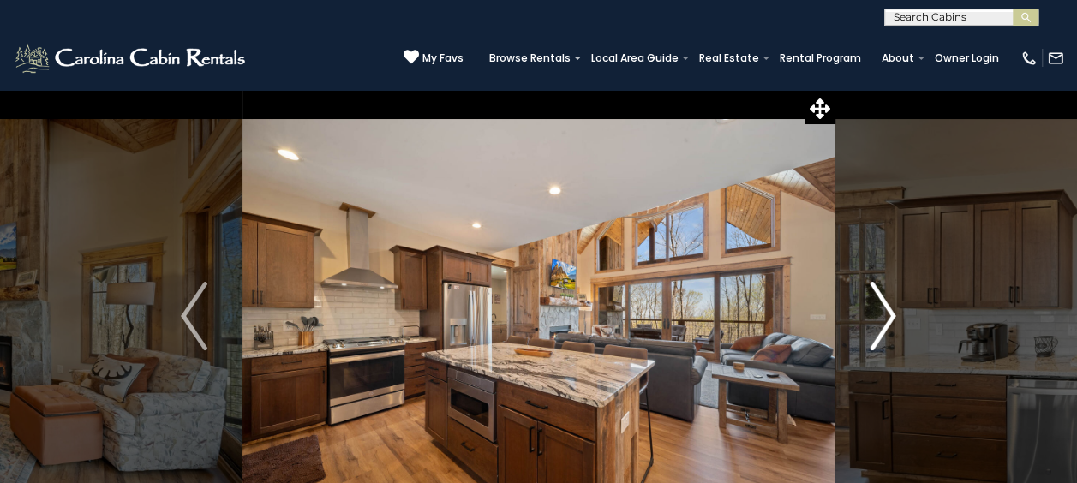
click at [891, 305] on img "Next" at bounding box center [882, 316] width 26 height 69
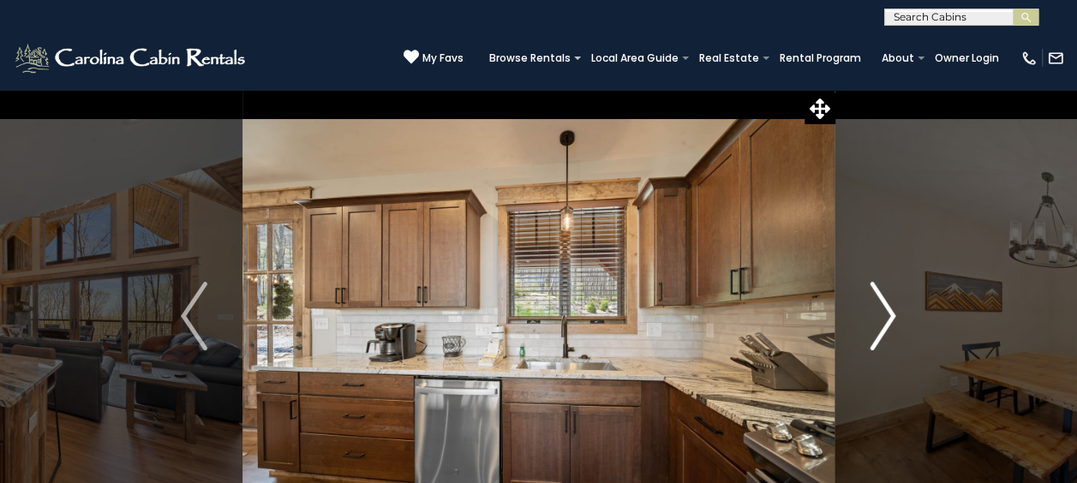
click at [891, 305] on img "Next" at bounding box center [882, 316] width 26 height 69
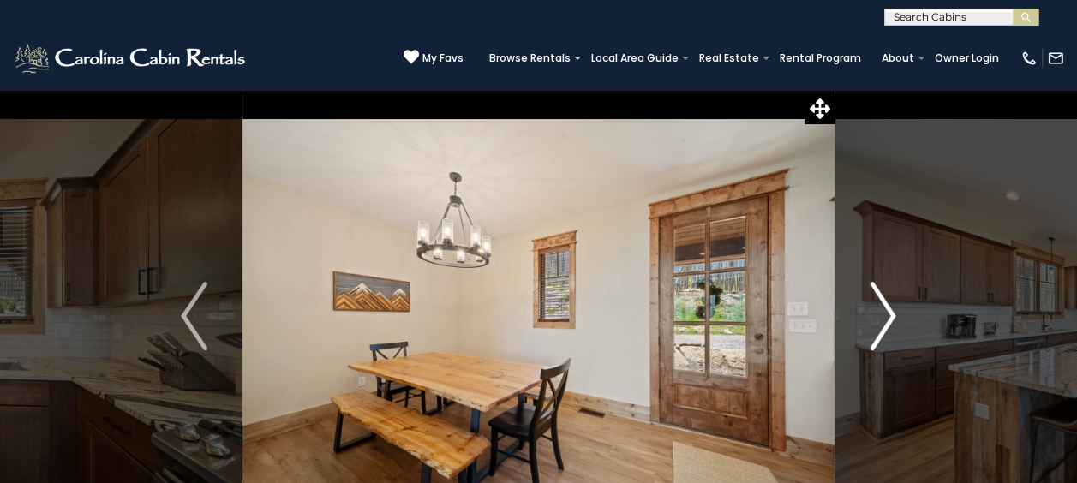
click at [891, 305] on img "Next" at bounding box center [882, 316] width 26 height 69
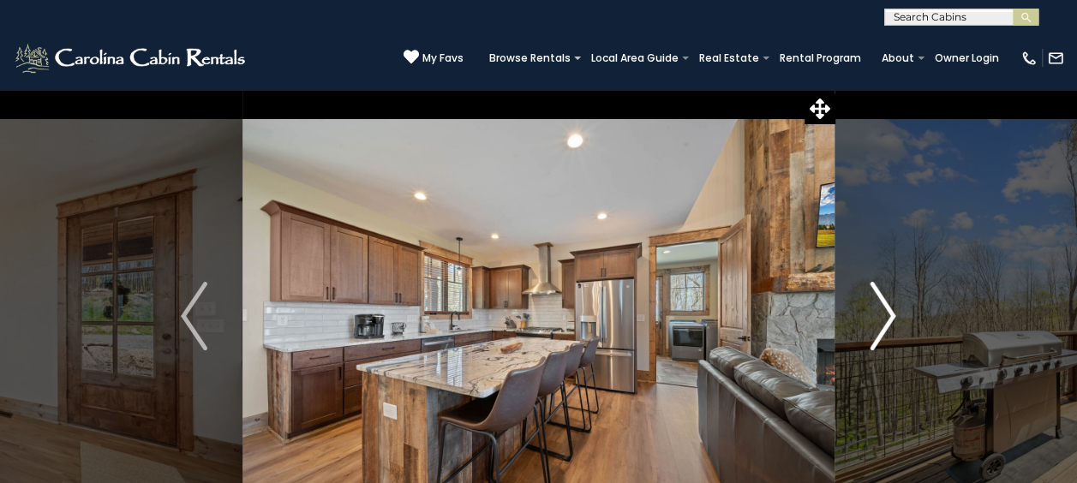
click at [891, 305] on img "Next" at bounding box center [882, 316] width 26 height 69
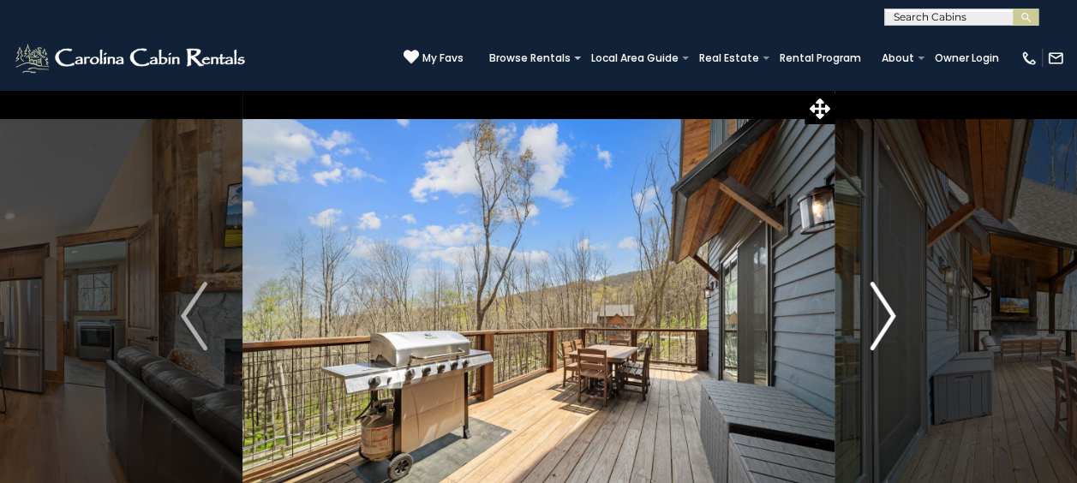
click at [891, 305] on img "Next" at bounding box center [882, 316] width 26 height 69
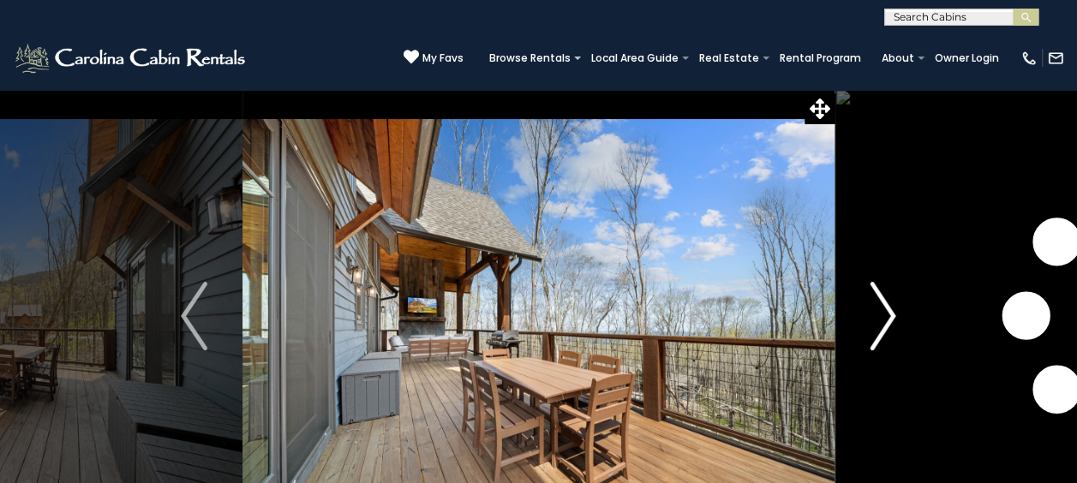
click at [891, 305] on img "Next" at bounding box center [882, 316] width 26 height 69
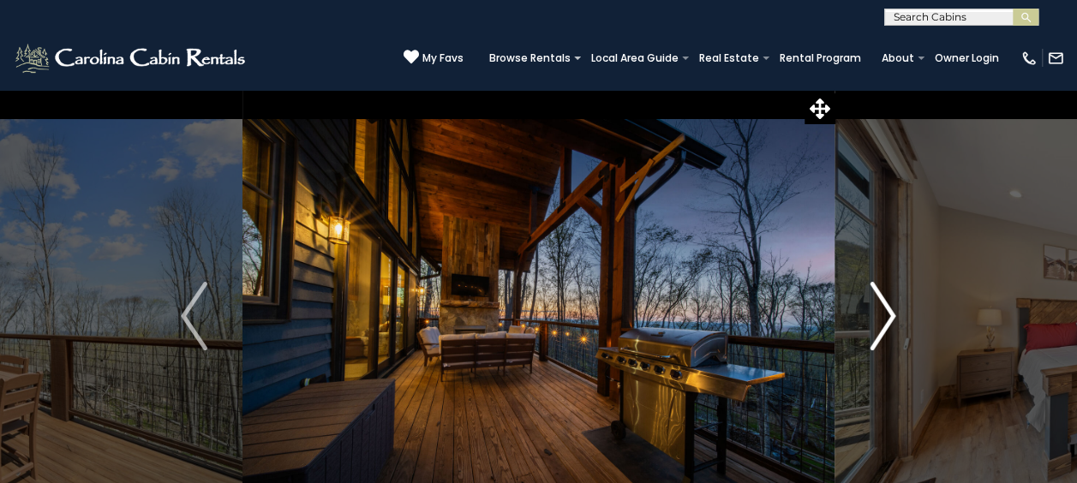
click at [891, 305] on img "Next" at bounding box center [882, 316] width 26 height 69
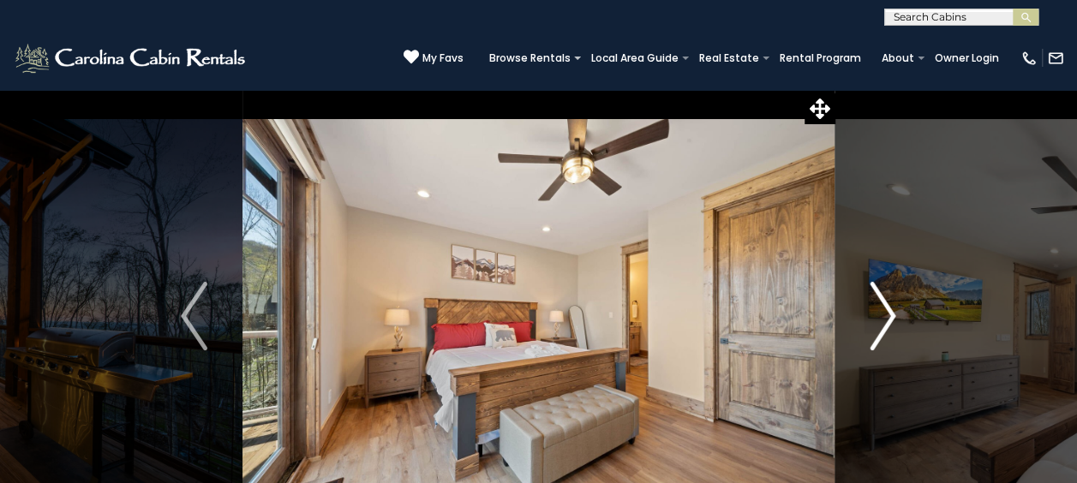
click at [891, 305] on img "Next" at bounding box center [882, 316] width 26 height 69
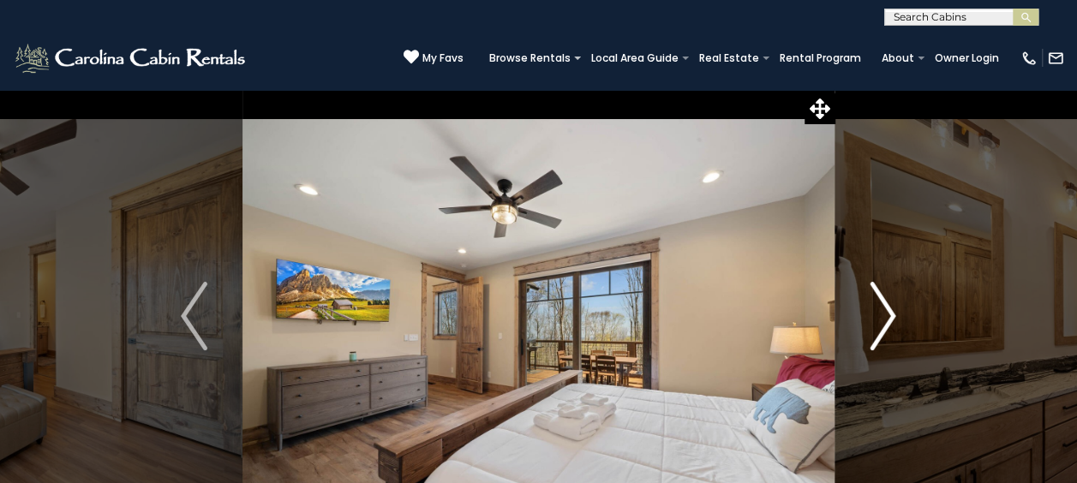
click at [891, 305] on img "Next" at bounding box center [882, 316] width 26 height 69
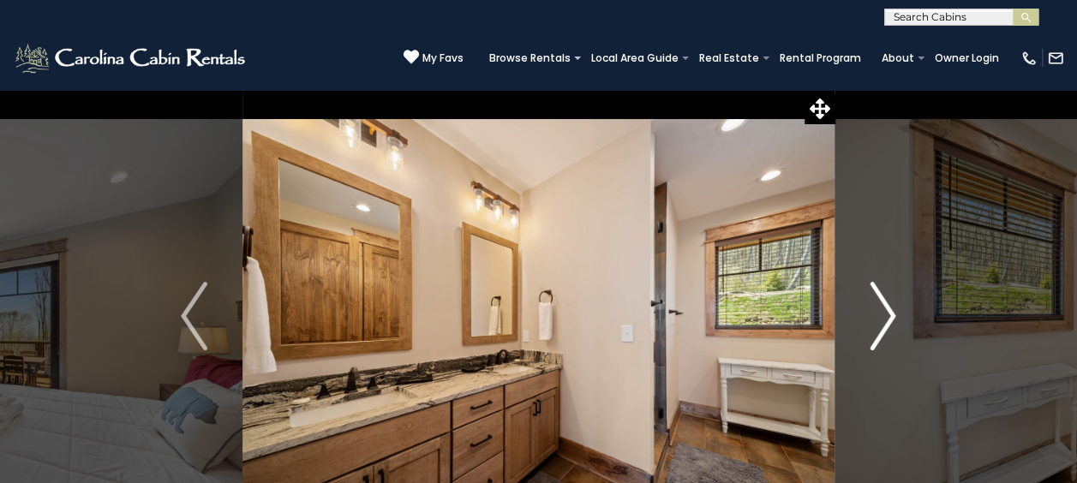
click at [891, 305] on img "Next" at bounding box center [882, 316] width 26 height 69
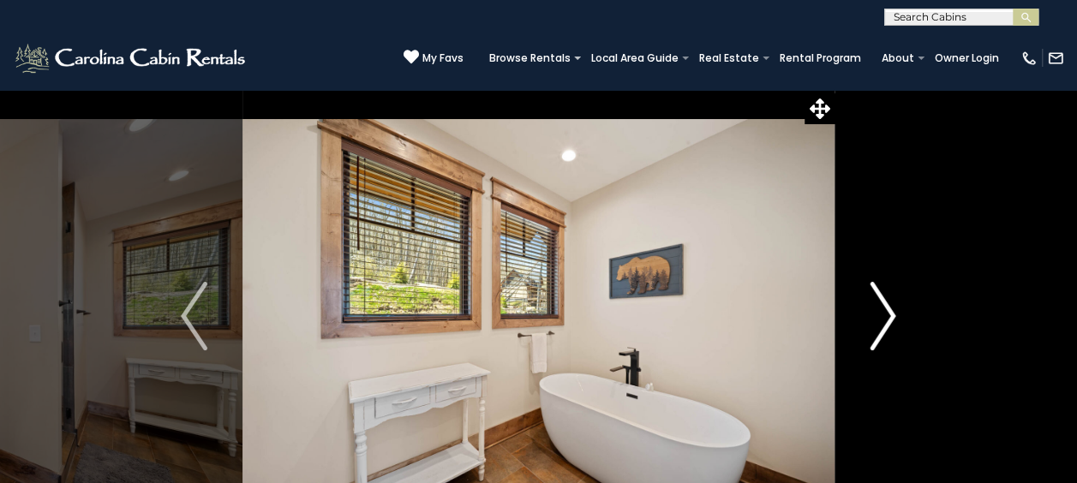
click at [891, 305] on img "Next" at bounding box center [882, 316] width 26 height 69
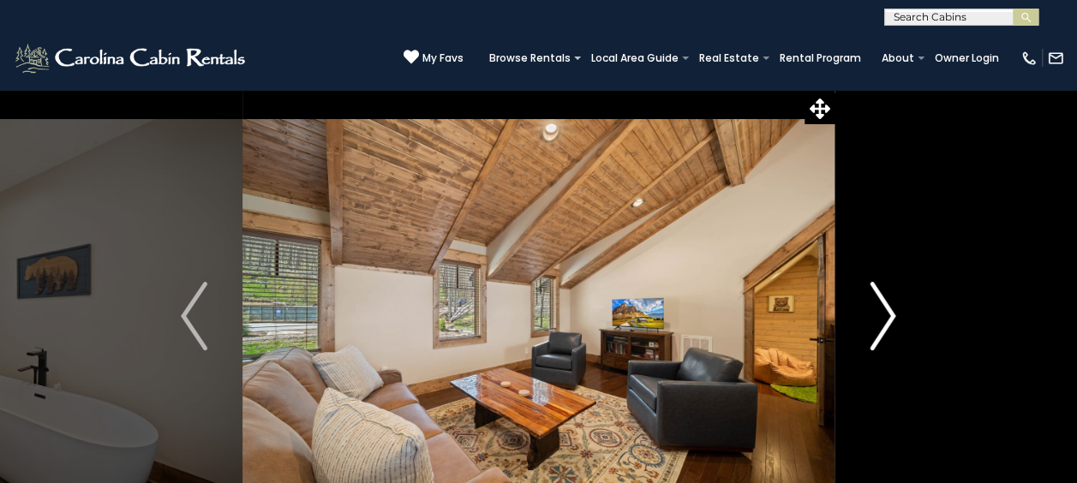
click at [891, 305] on img "Next" at bounding box center [882, 316] width 26 height 69
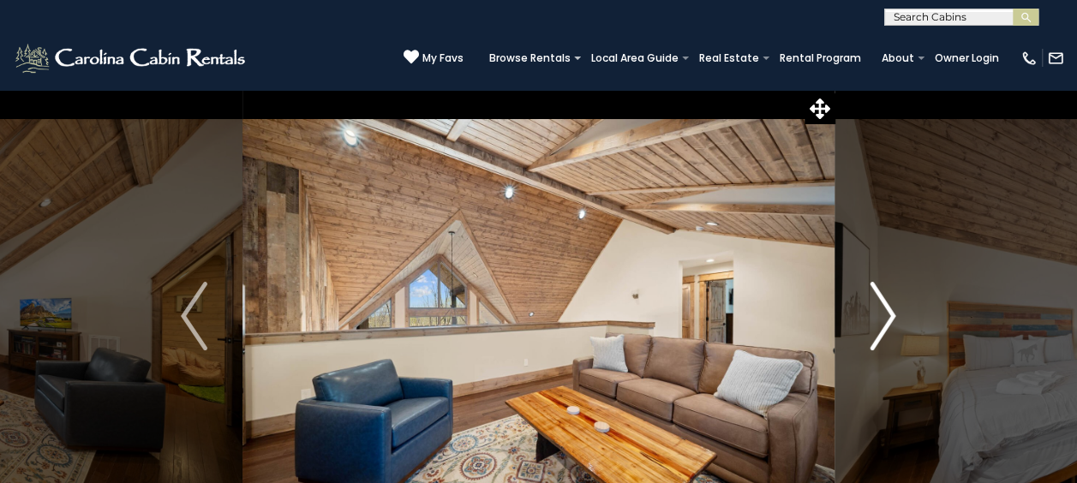
click at [891, 305] on img "Next" at bounding box center [882, 316] width 26 height 69
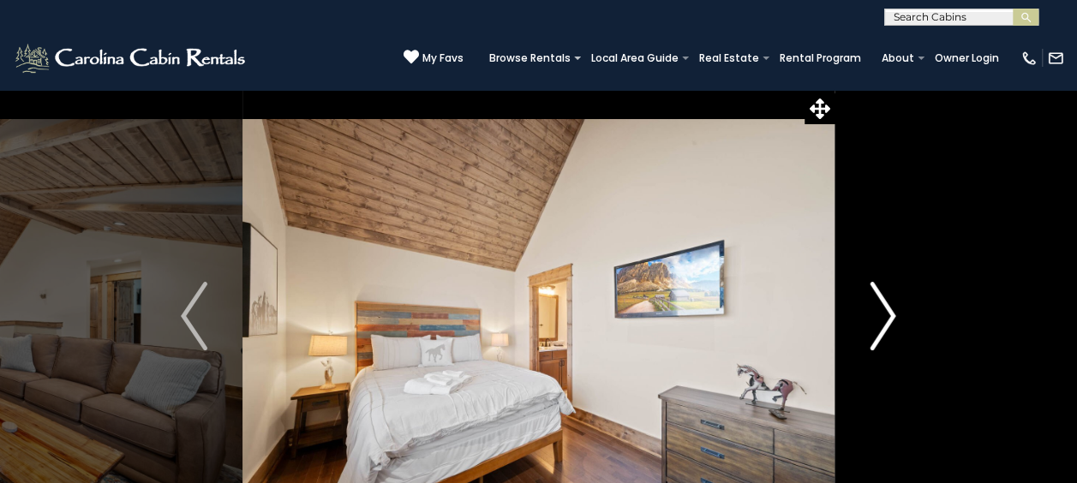
click at [891, 305] on img "Next" at bounding box center [882, 316] width 26 height 69
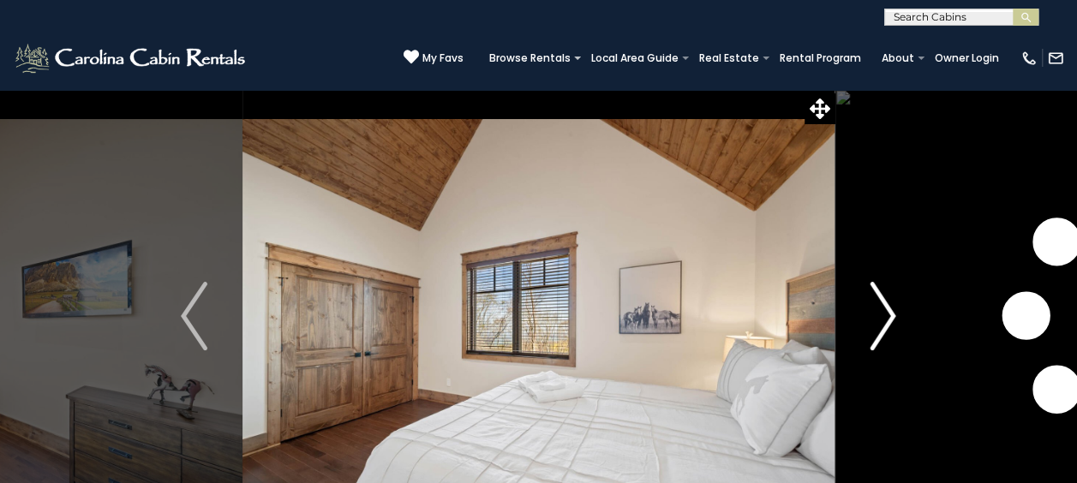
click at [891, 305] on img "Next" at bounding box center [882, 316] width 26 height 69
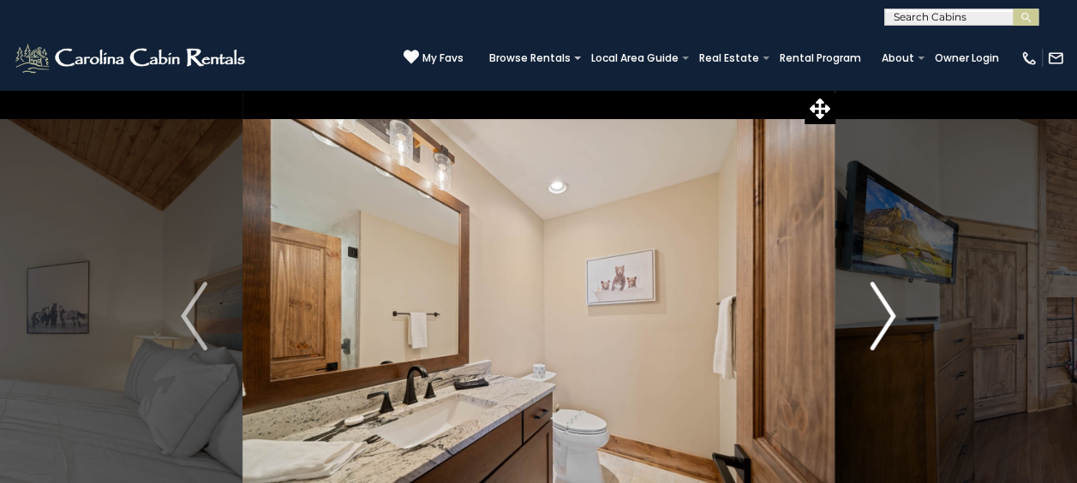
click at [891, 305] on img "Next" at bounding box center [882, 316] width 26 height 69
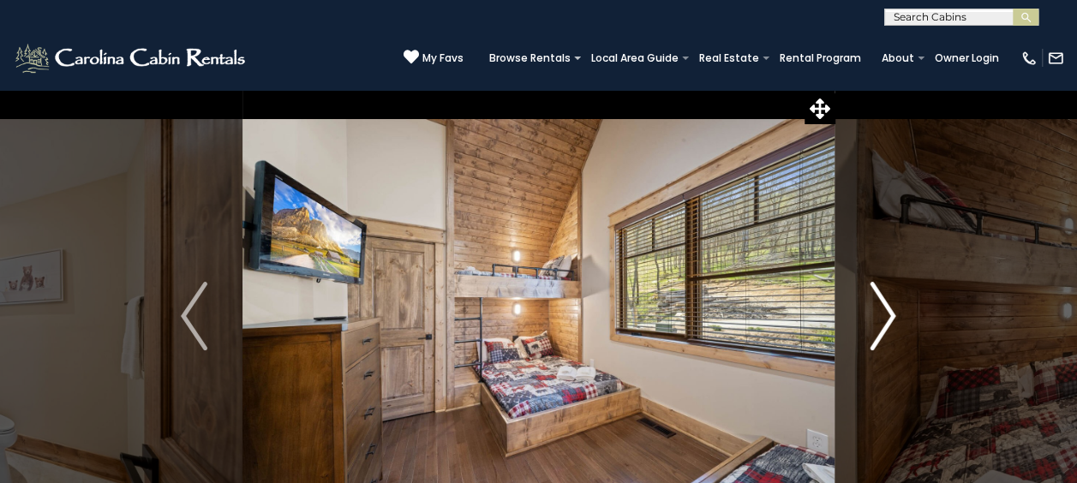
click at [891, 305] on img "Next" at bounding box center [882, 316] width 26 height 69
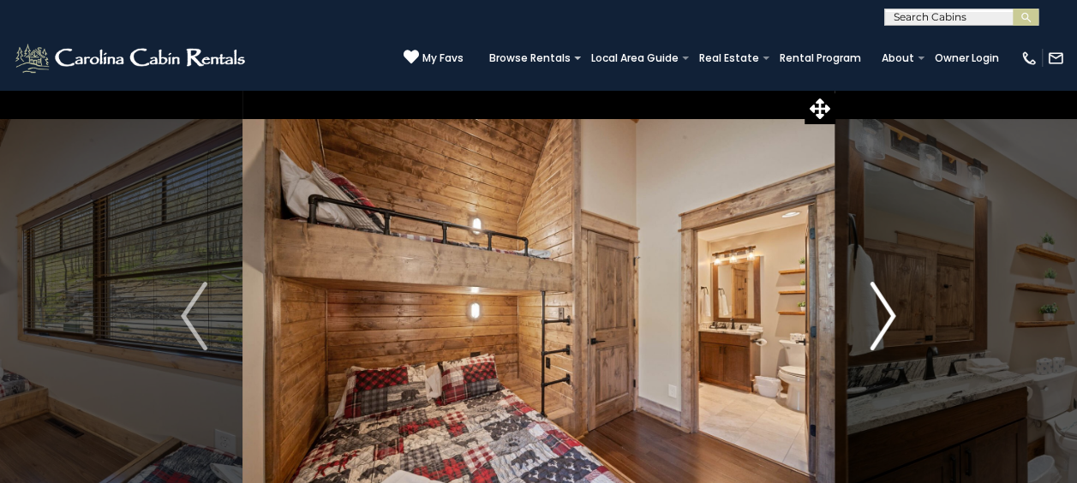
click at [891, 305] on img "Next" at bounding box center [882, 316] width 26 height 69
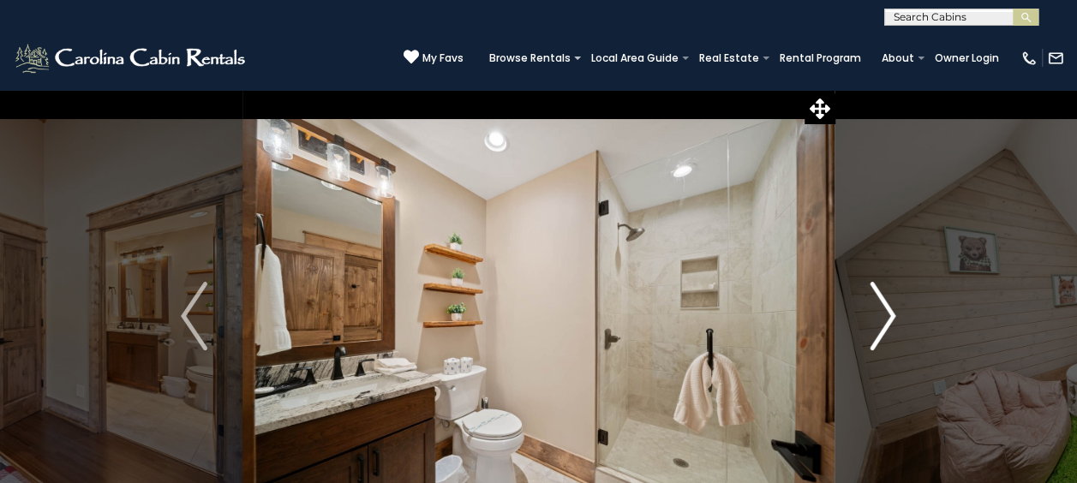
click at [891, 305] on img "Next" at bounding box center [882, 316] width 26 height 69
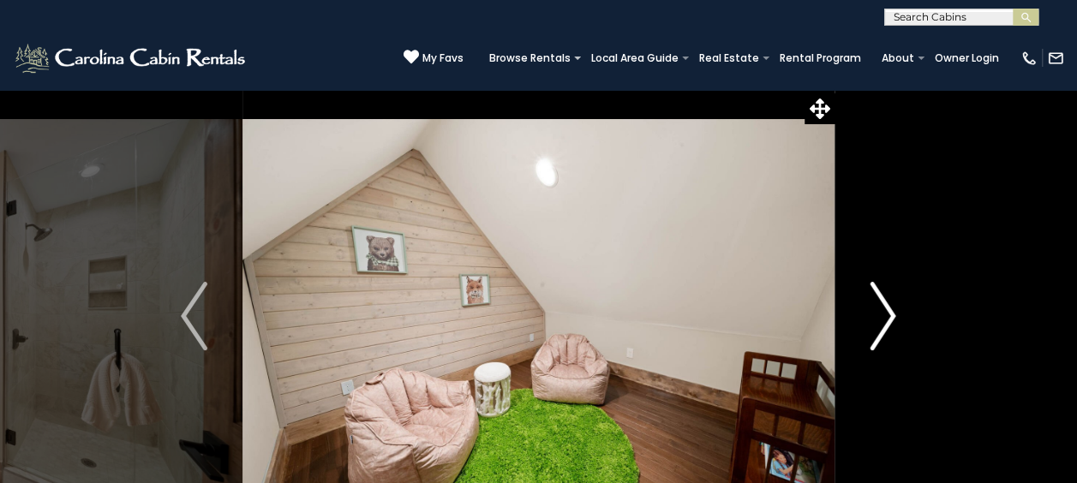
click at [891, 305] on img "Next" at bounding box center [882, 316] width 26 height 69
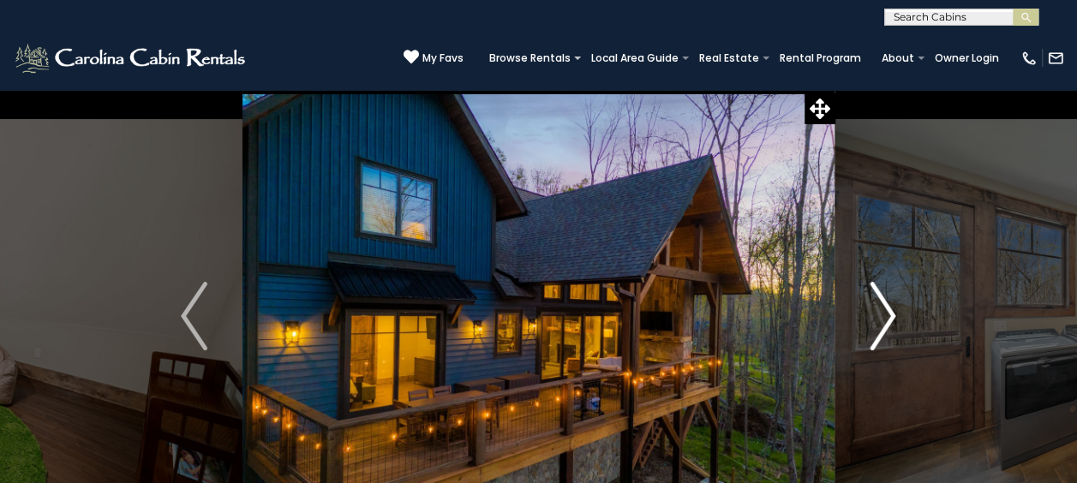
click at [891, 305] on img "Next" at bounding box center [882, 316] width 26 height 69
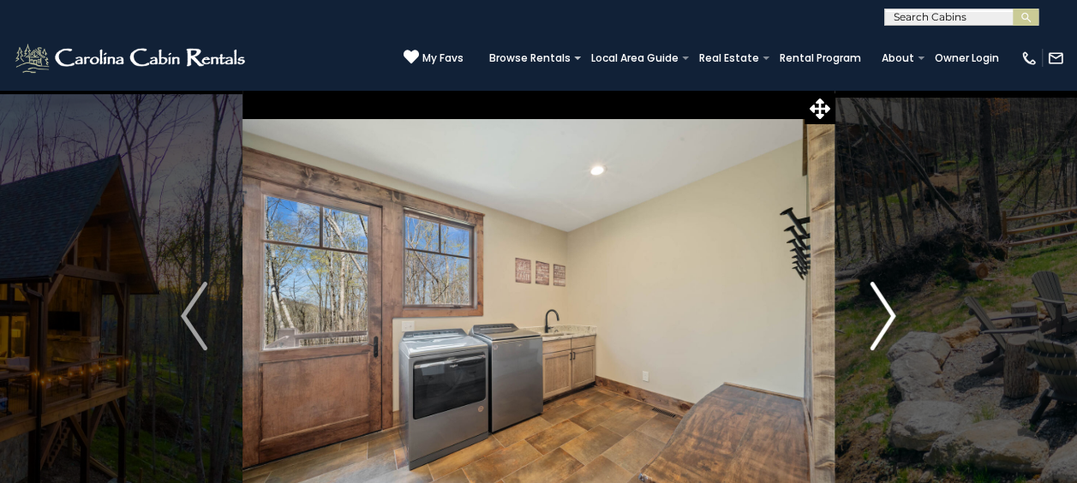
click at [891, 305] on img "Next" at bounding box center [882, 316] width 26 height 69
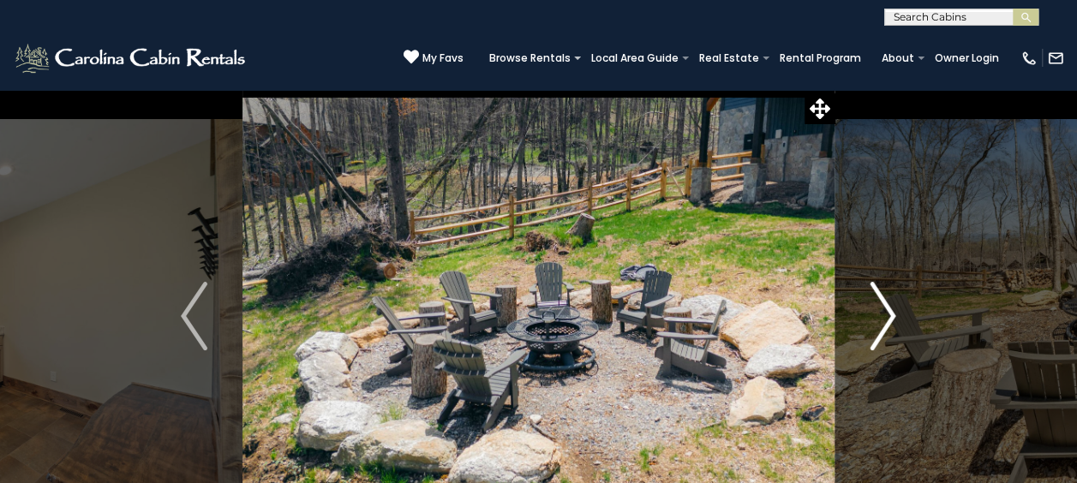
click at [891, 305] on img "Next" at bounding box center [882, 316] width 26 height 69
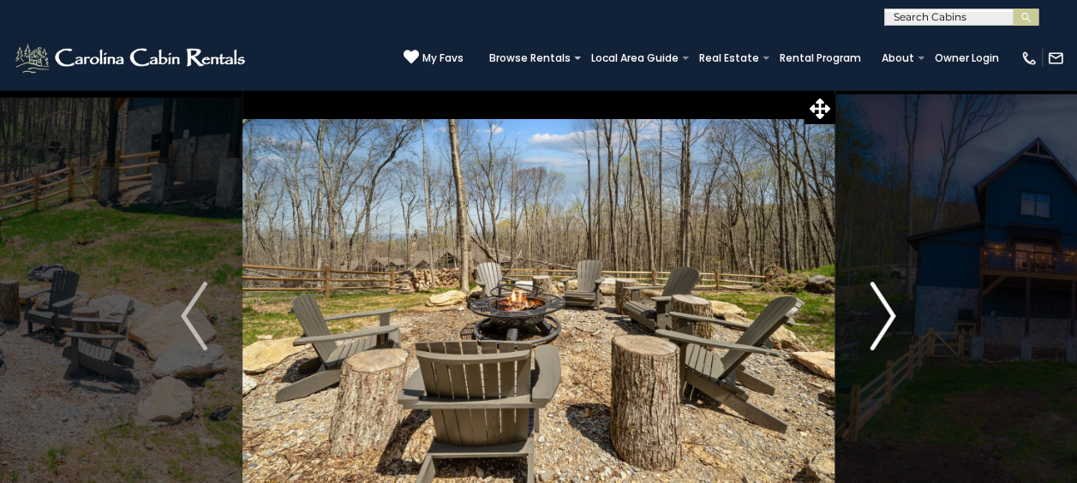
click at [891, 305] on img "Next" at bounding box center [882, 316] width 26 height 69
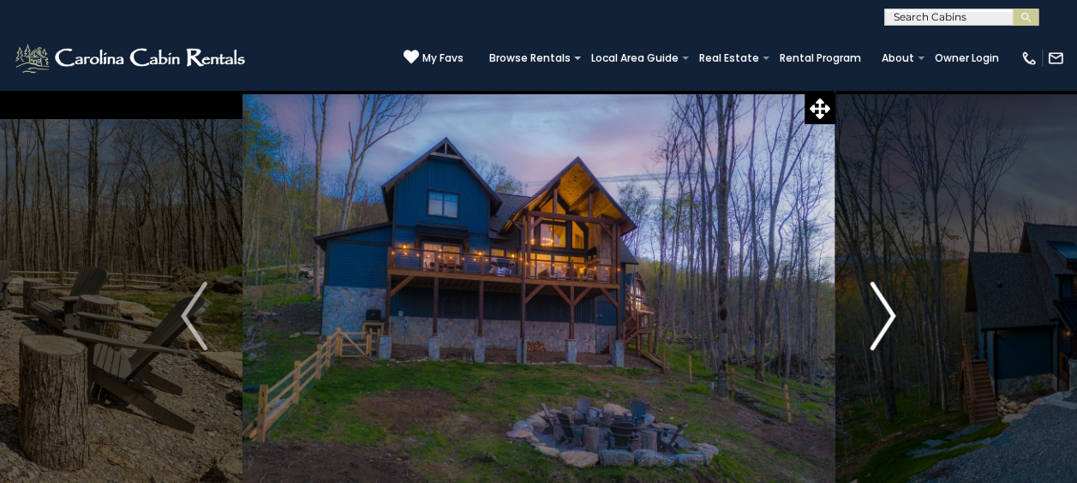
click at [891, 305] on img "Next" at bounding box center [882, 316] width 26 height 69
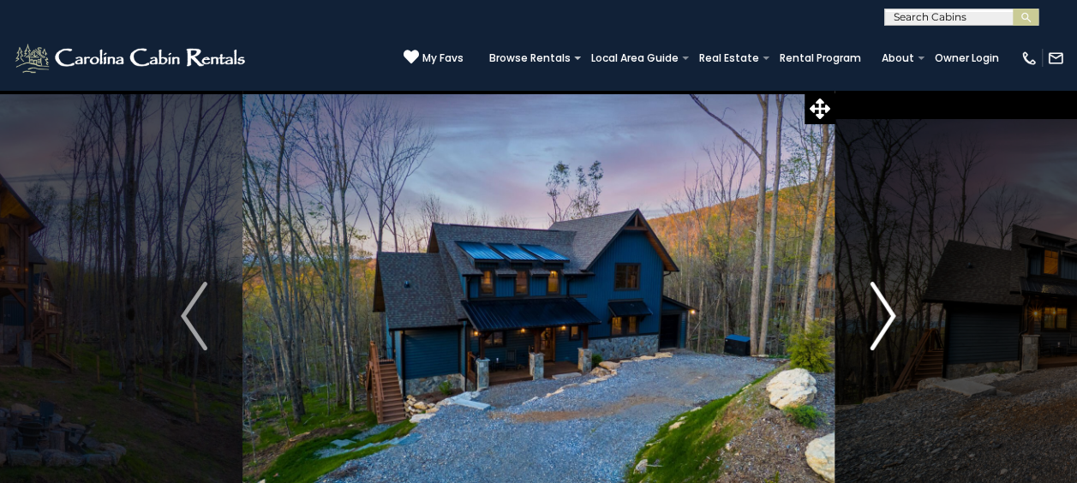
click at [891, 305] on img "Next" at bounding box center [882, 316] width 26 height 69
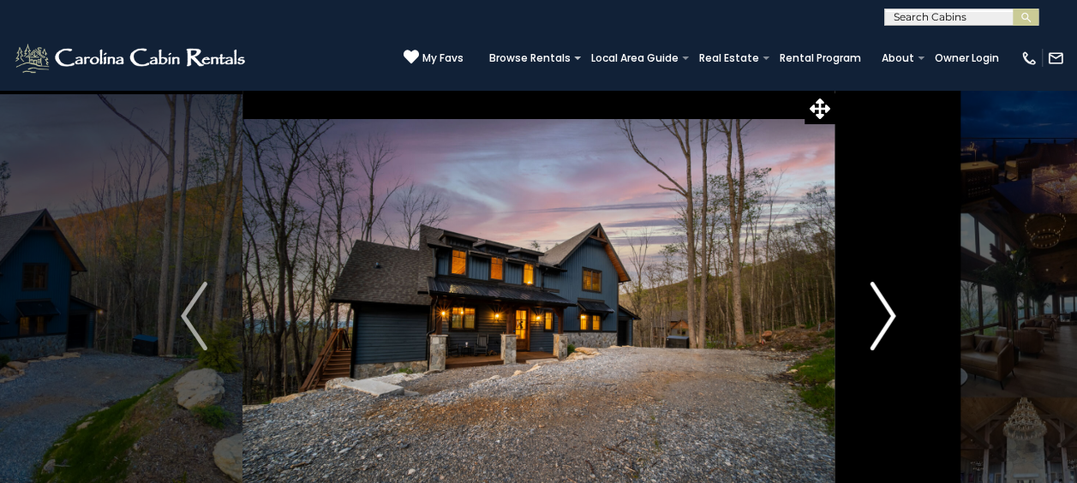
click at [891, 305] on img "Next" at bounding box center [882, 316] width 26 height 69
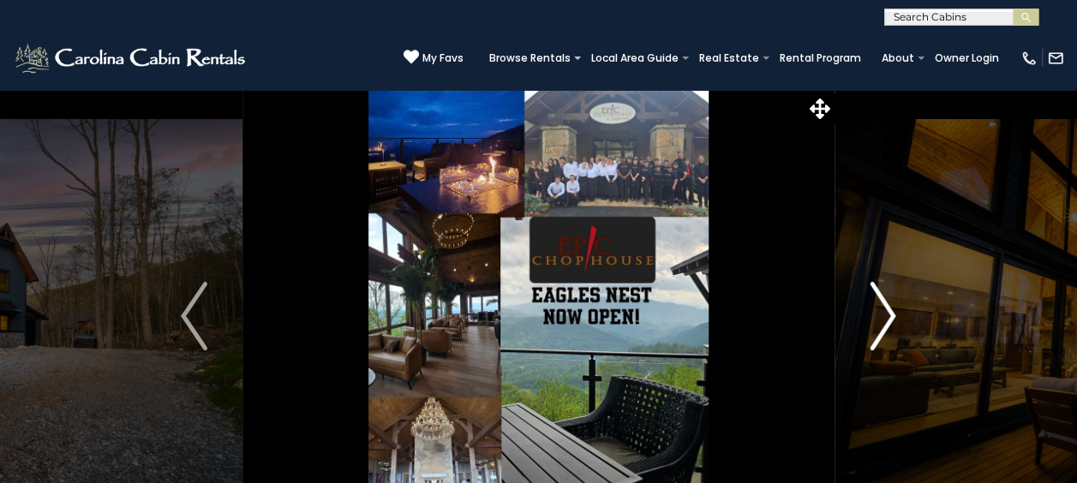
click at [891, 305] on img "Next" at bounding box center [882, 316] width 26 height 69
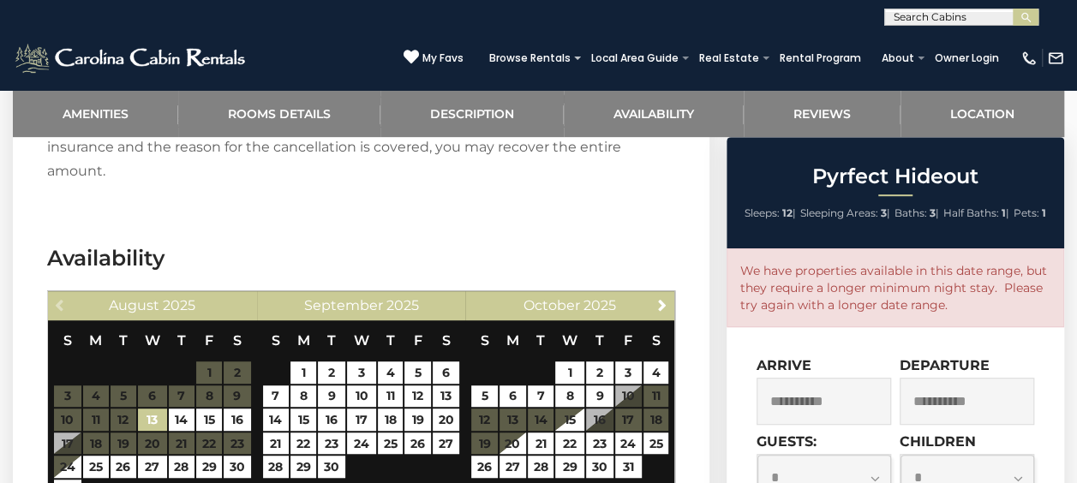
scroll to position [3579, 0]
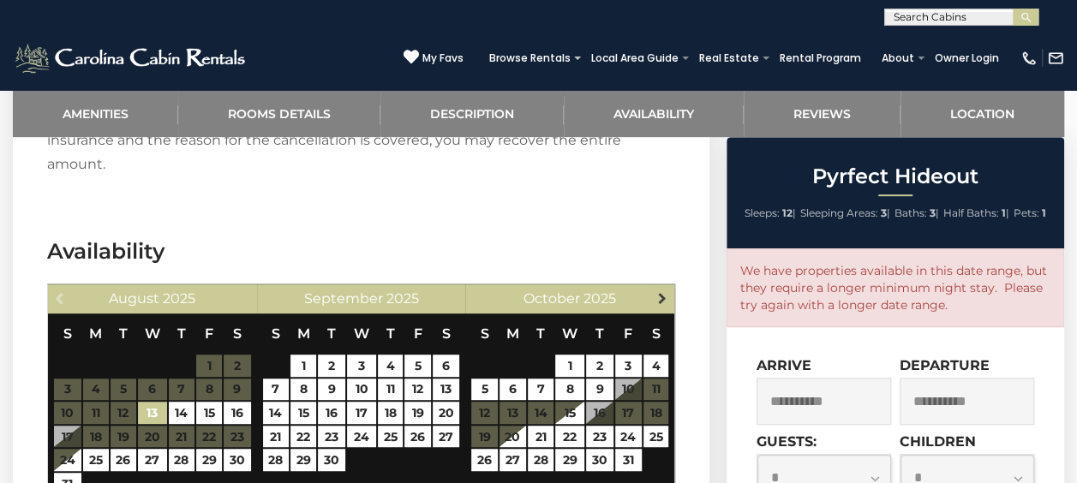
click at [665, 291] on span "Next" at bounding box center [661, 298] width 14 height 14
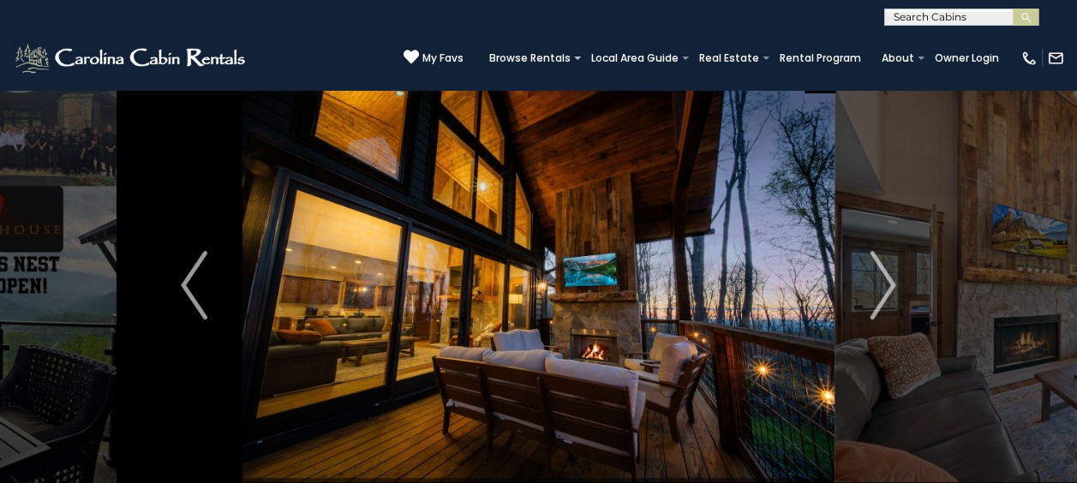
scroll to position [0, 0]
